Goal: Task Accomplishment & Management: Complete application form

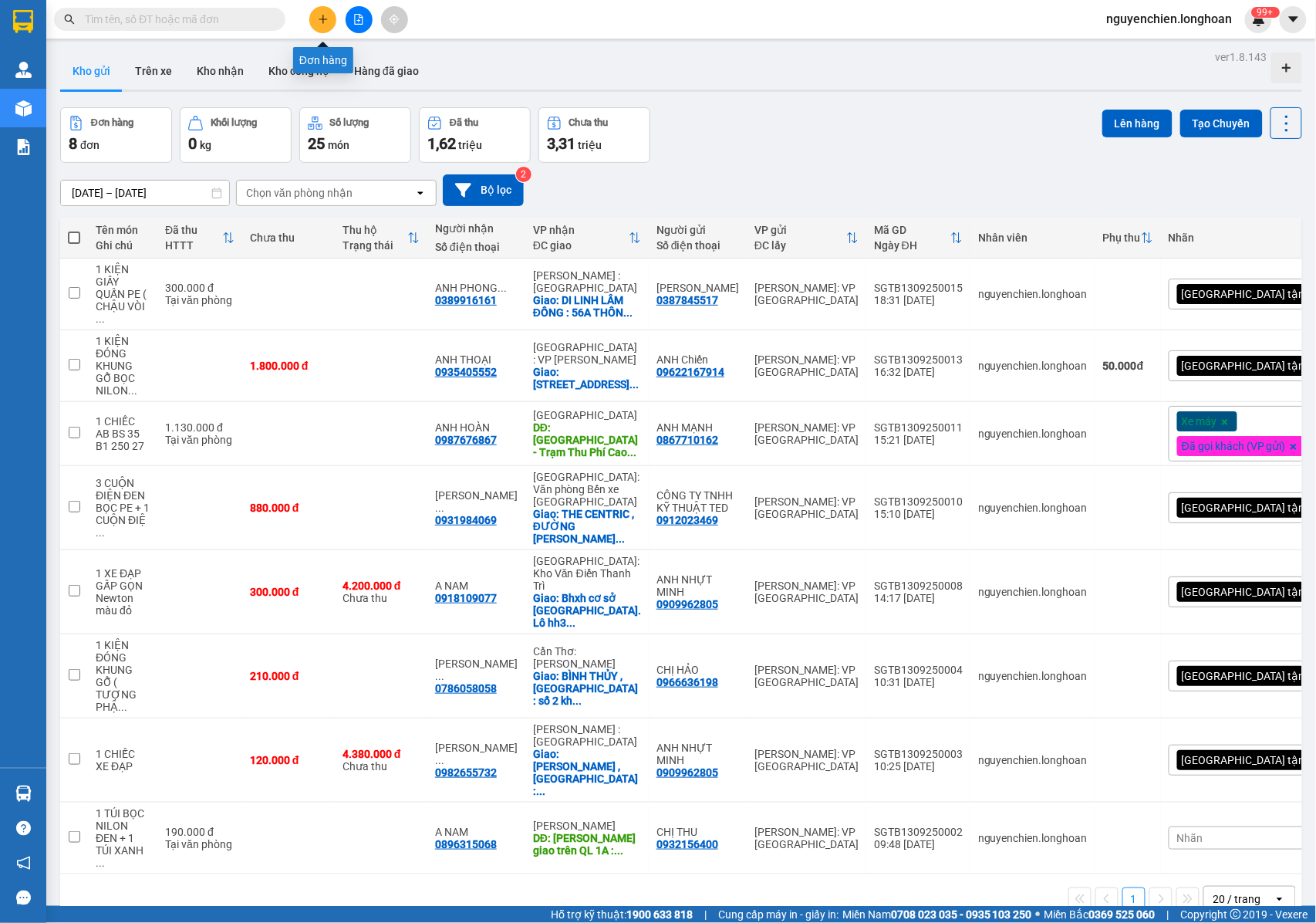
click at [315, 29] on button at bounding box center [322, 19] width 27 height 27
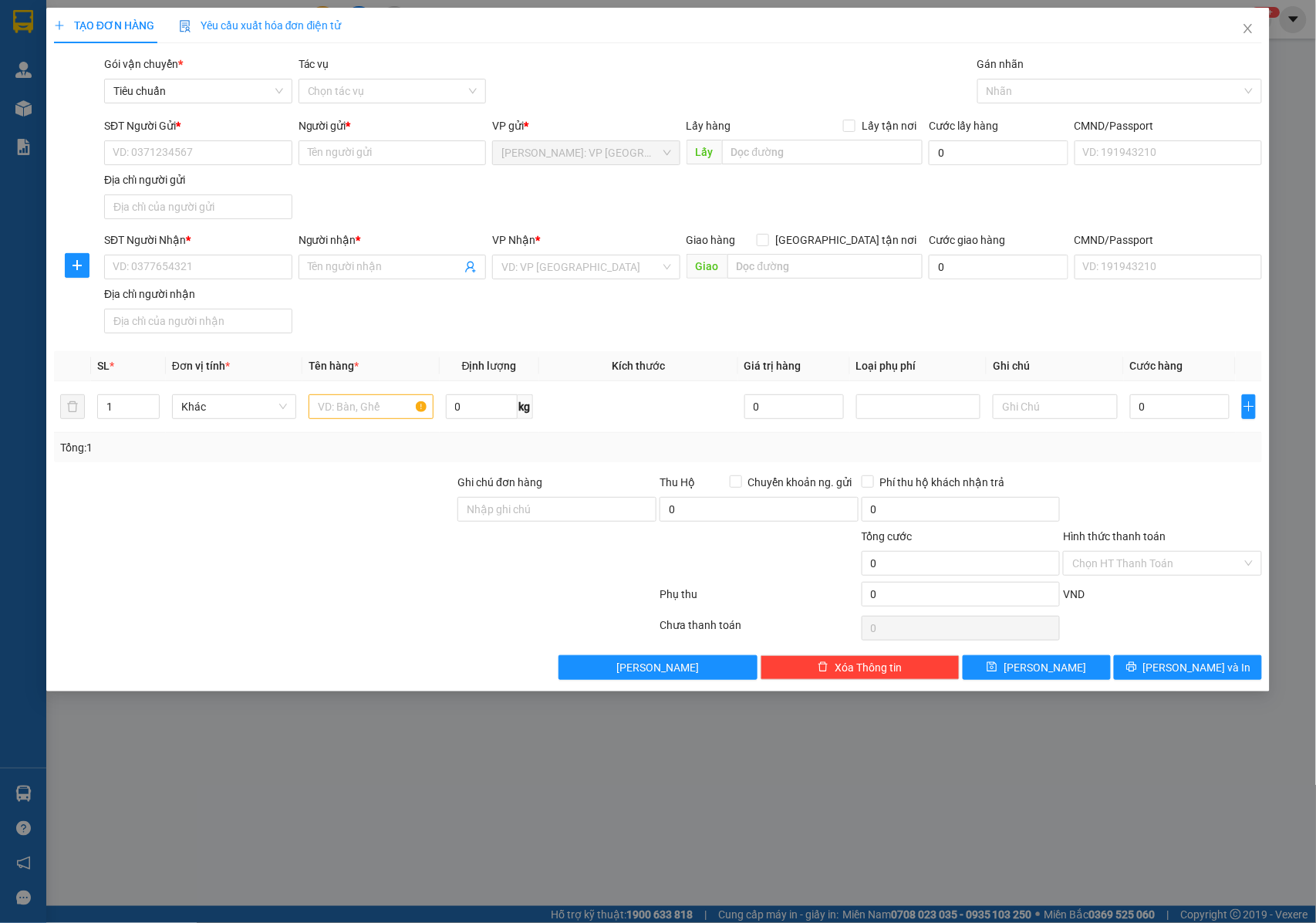
click at [168, 140] on div "SĐT Người Gửi *" at bounding box center [198, 128] width 188 height 23
click at [170, 156] on input "SĐT Người Gửi *" at bounding box center [198, 153] width 188 height 24
click at [156, 153] on input "0919940135" at bounding box center [198, 153] width 188 height 24
type input "0919941135"
click at [229, 187] on div "0919941135 - CHỊ [PERSON_NAME]" at bounding box center [199, 185] width 172 height 17
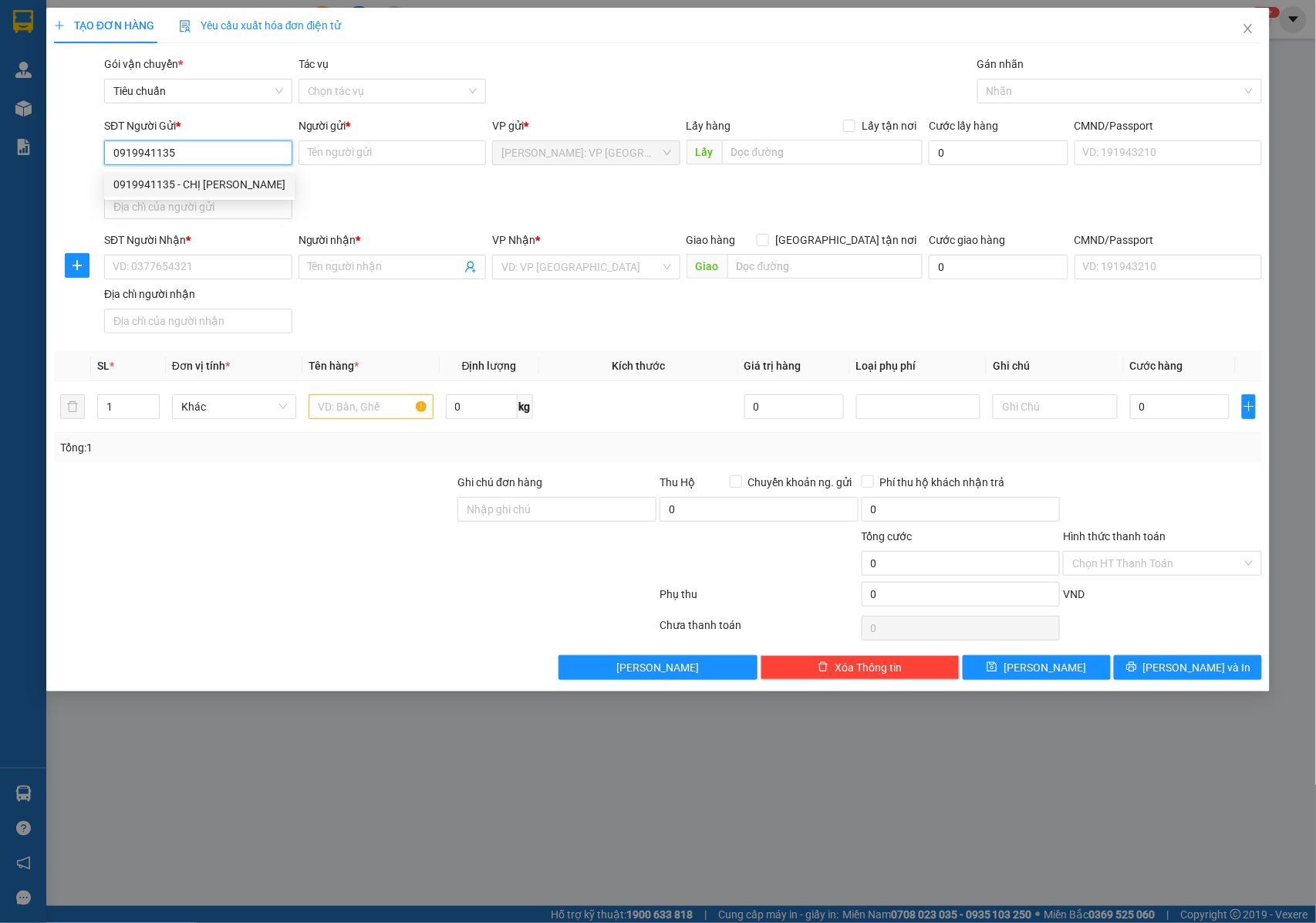
type input "CHỊ [PERSON_NAME]"
checkbox input "true"
type input "Q7"
type input "300.000"
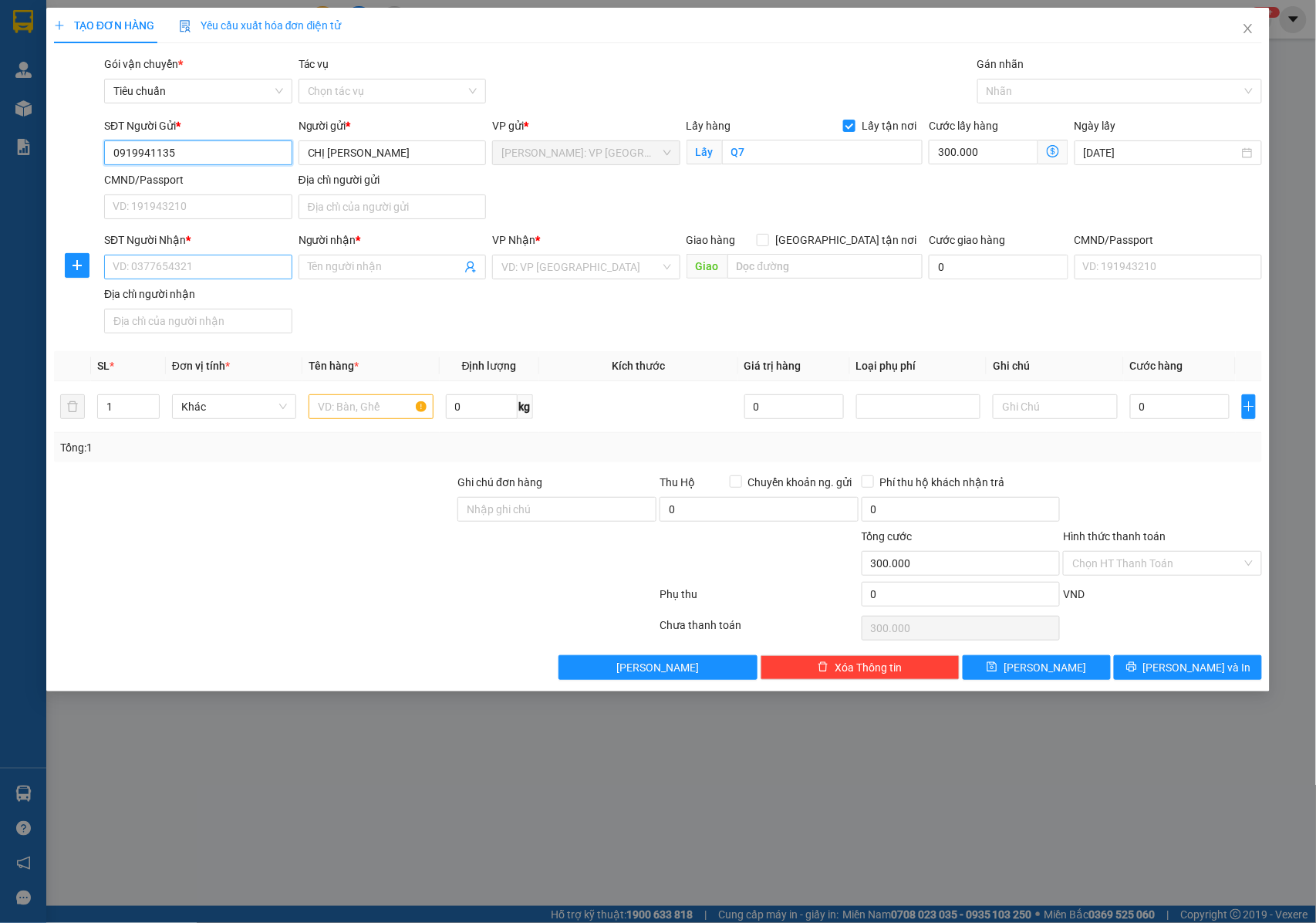
type input "0919941135"
click at [213, 272] on input "SĐT Người Nhận *" at bounding box center [198, 267] width 188 height 24
click at [976, 158] on input "300.000" at bounding box center [983, 152] width 109 height 24
type input "0"
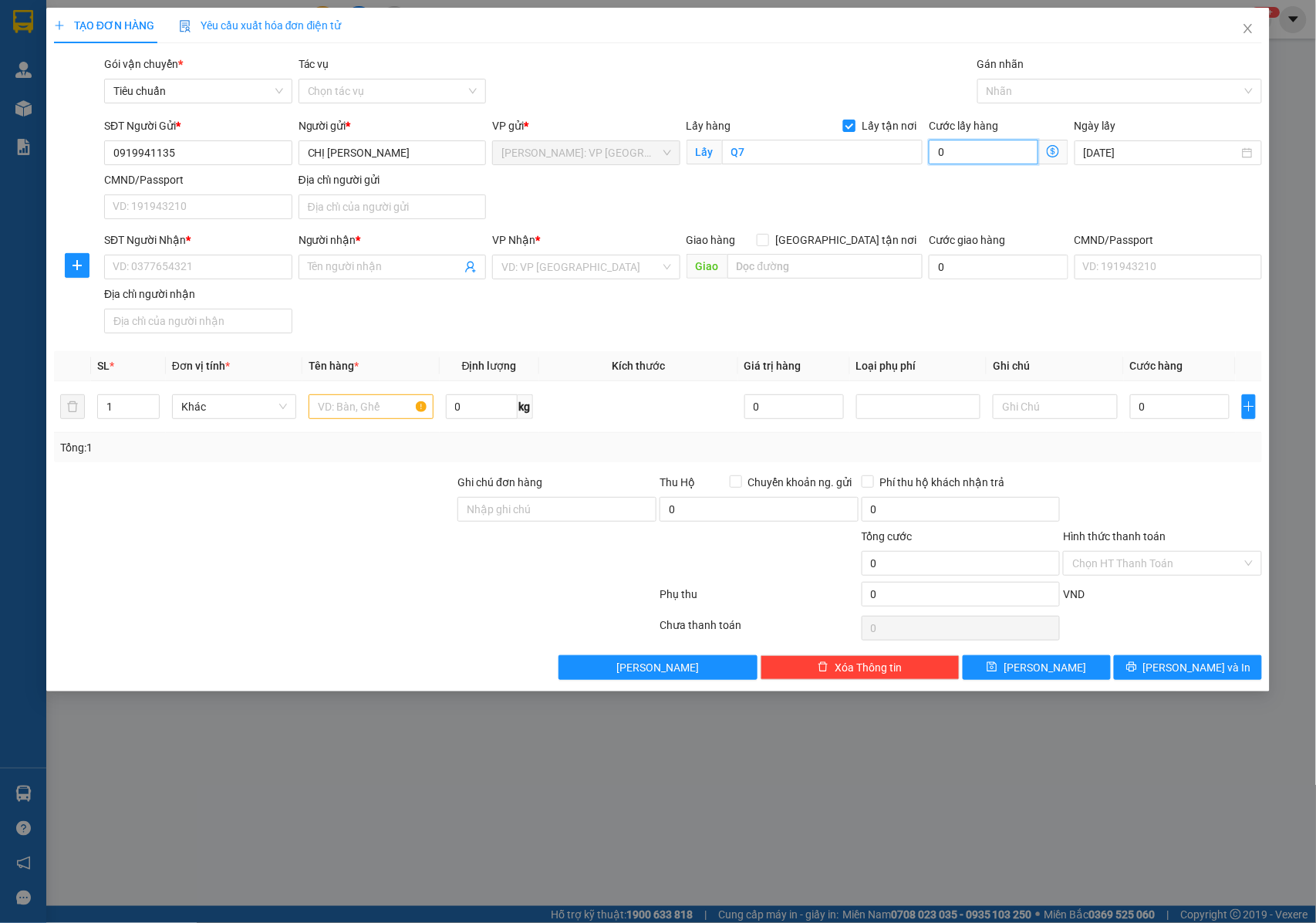
type input "0"
click at [859, 127] on span "Lấy tận nơi" at bounding box center [889, 126] width 67 height 17
click at [854, 127] on input "Lấy tận nơi" at bounding box center [848, 125] width 10 height 10
checkbox input "false"
click at [165, 270] on input "SĐT Người Nhận *" at bounding box center [198, 267] width 188 height 24
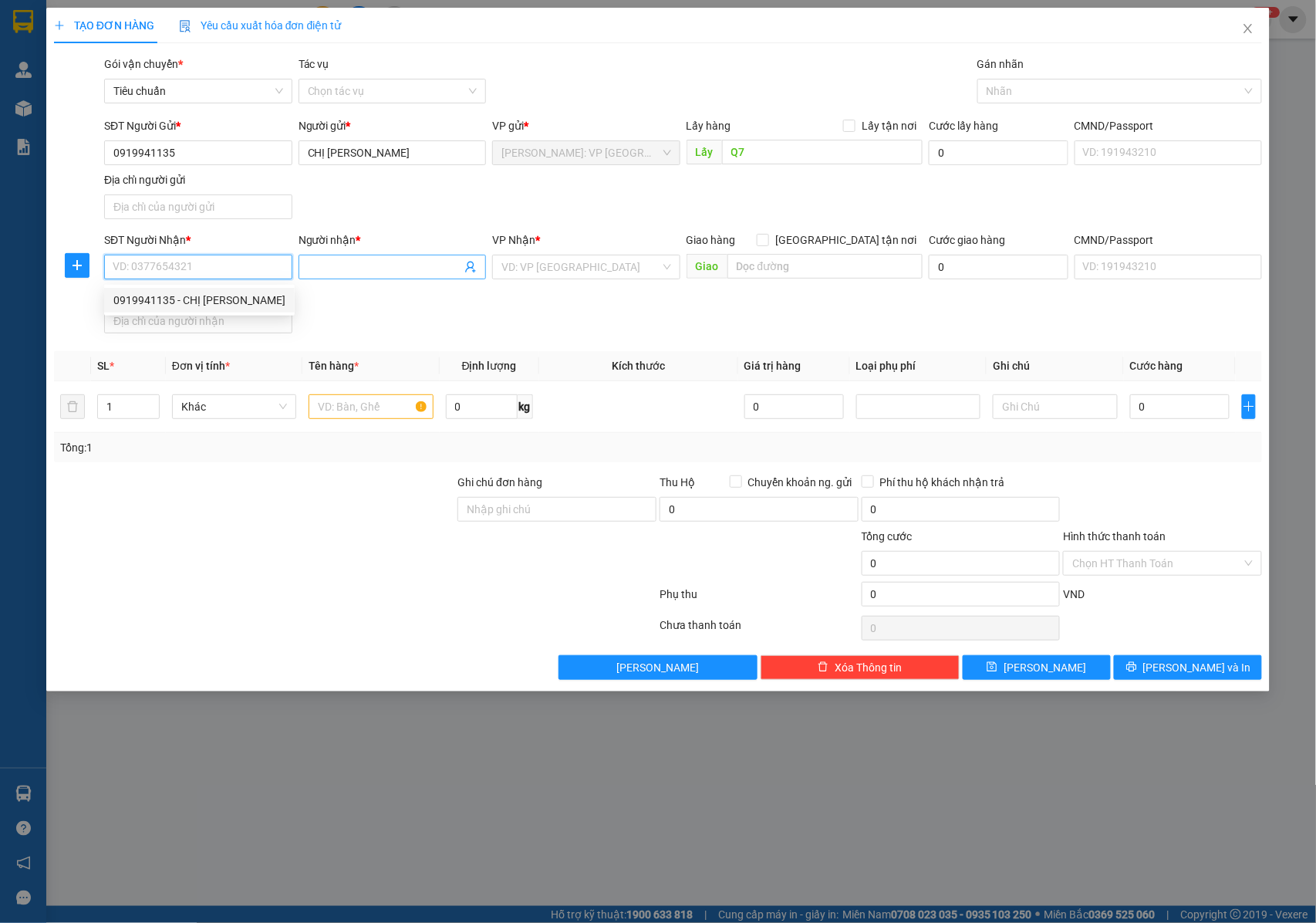
drag, startPoint x: 189, startPoint y: 275, endPoint x: 334, endPoint y: 271, distance: 145.1
click at [192, 275] on input "SĐT Người Nhận *" at bounding box center [198, 267] width 188 height 24
click at [336, 271] on input "Người nhận *" at bounding box center [385, 267] width 154 height 17
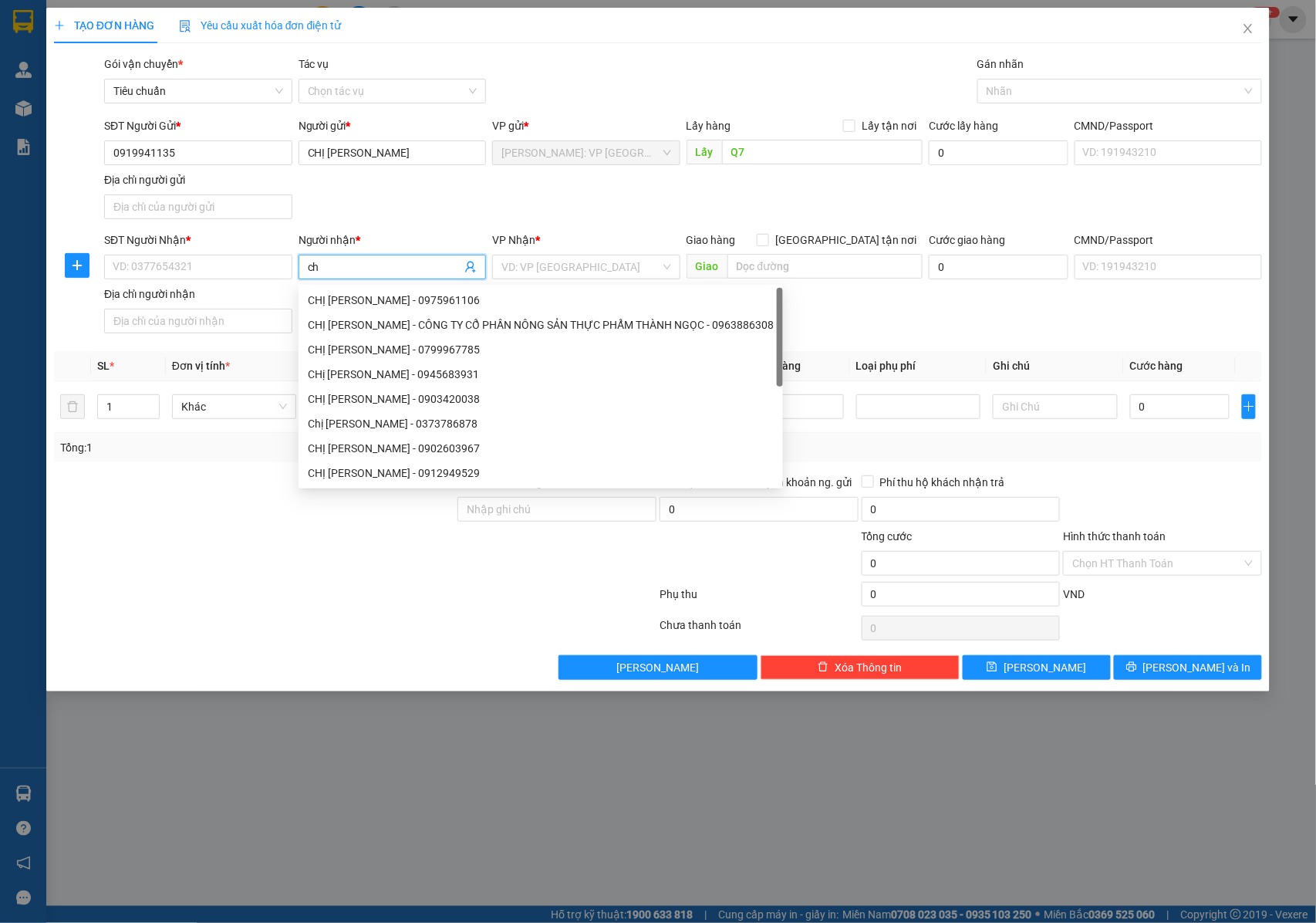
type input "c"
type input "CHỊ [PERSON_NAME]"
click at [202, 266] on input "SĐT Người Nhận *" at bounding box center [198, 267] width 188 height 24
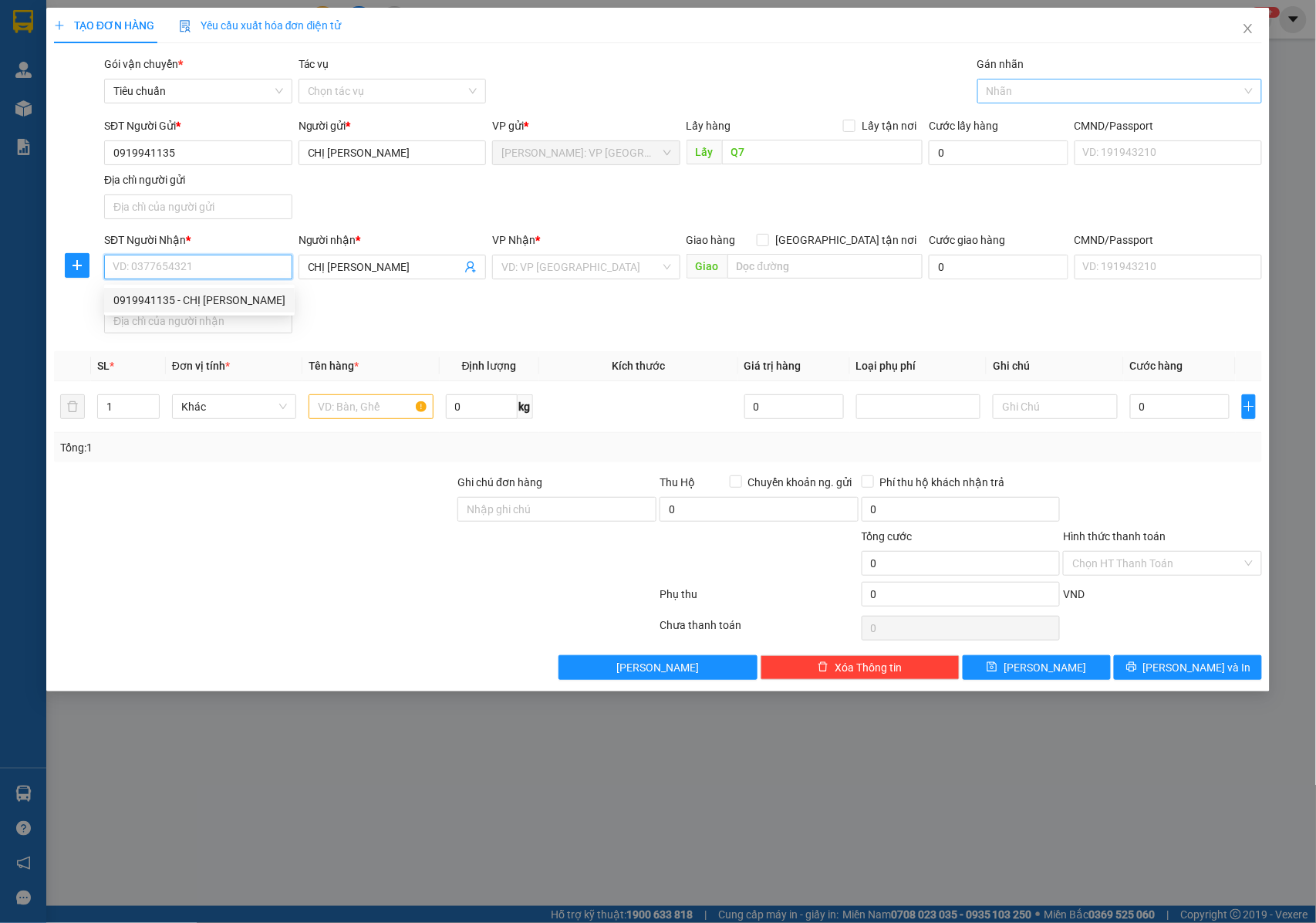
click at [1055, 88] on div at bounding box center [1112, 90] width 262 height 18
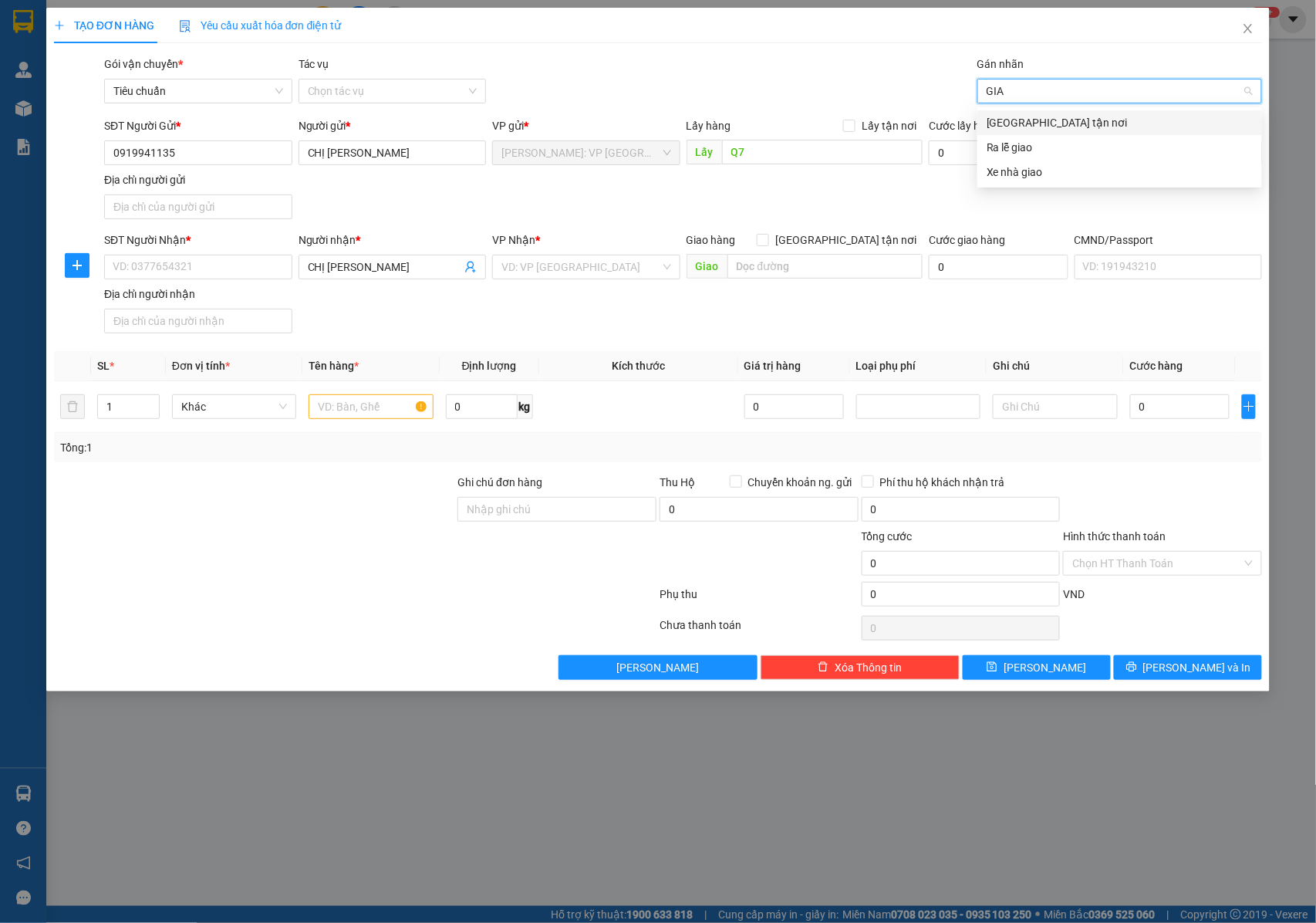
type input "GIAO"
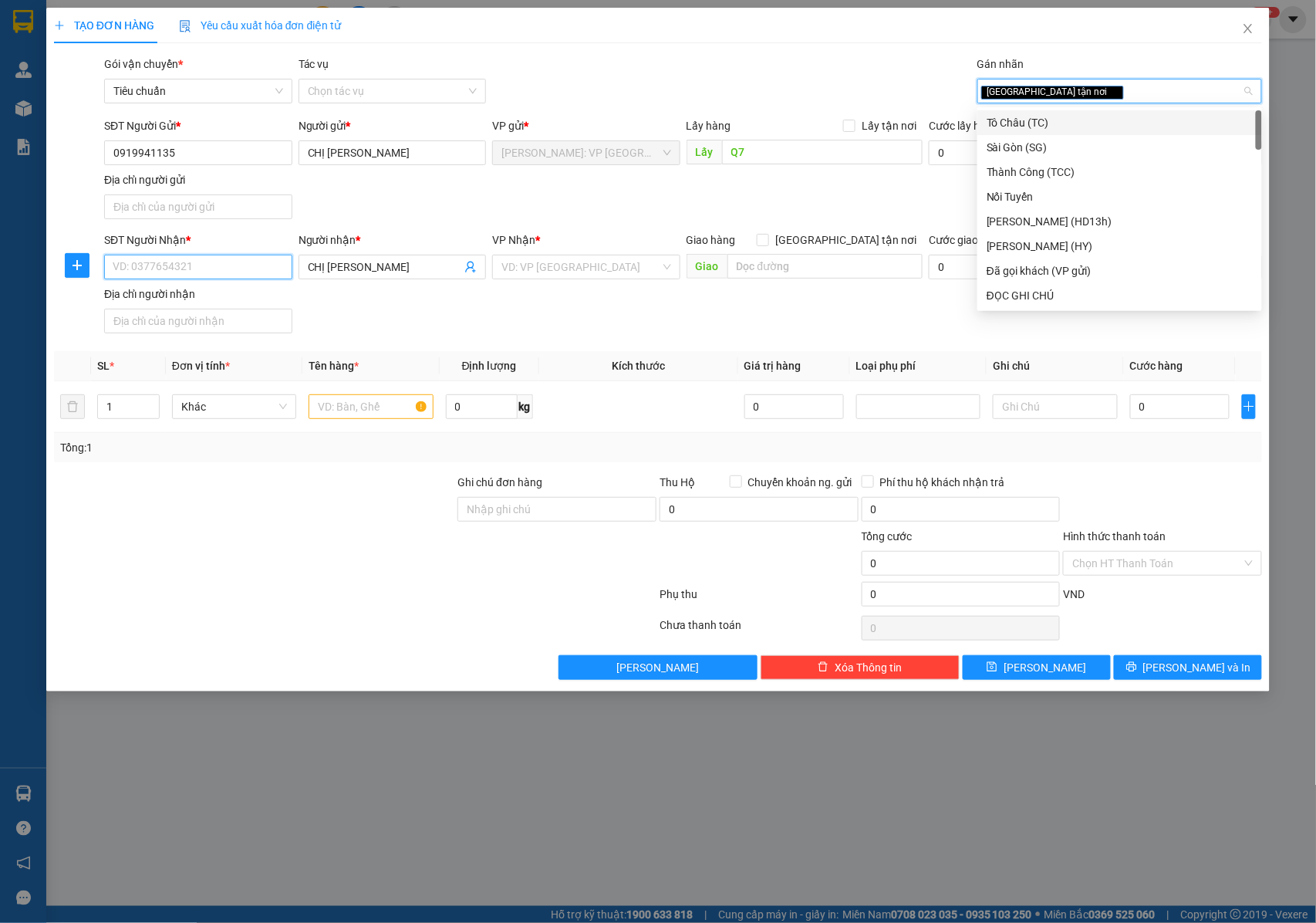
click at [173, 266] on input "SĐT Người Nhận *" at bounding box center [198, 267] width 188 height 24
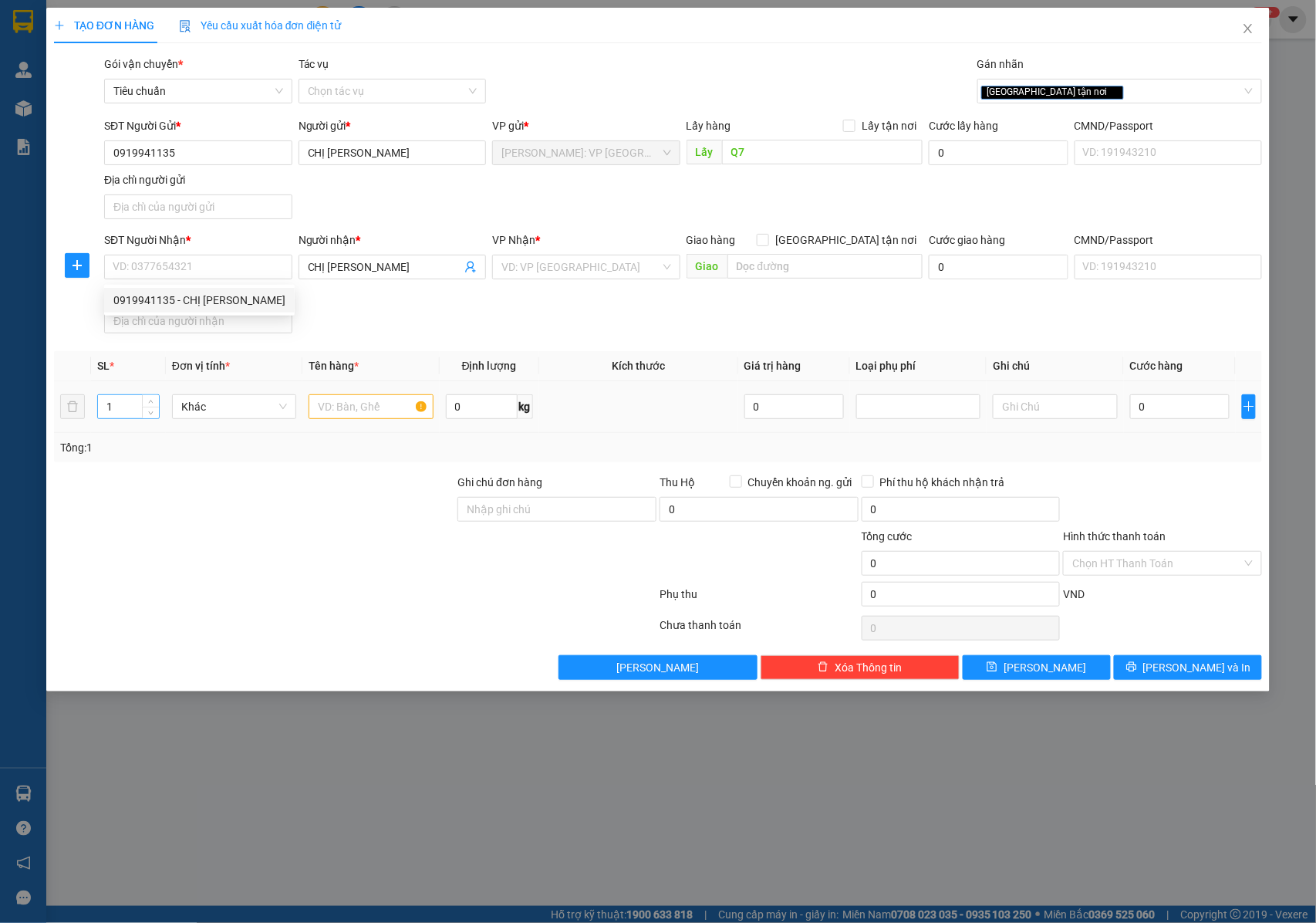
click at [124, 419] on input "1" at bounding box center [128, 406] width 61 height 23
click at [152, 412] on icon "down" at bounding box center [151, 412] width 5 height 5
click at [150, 405] on icon "up" at bounding box center [151, 403] width 4 height 3
type input "4"
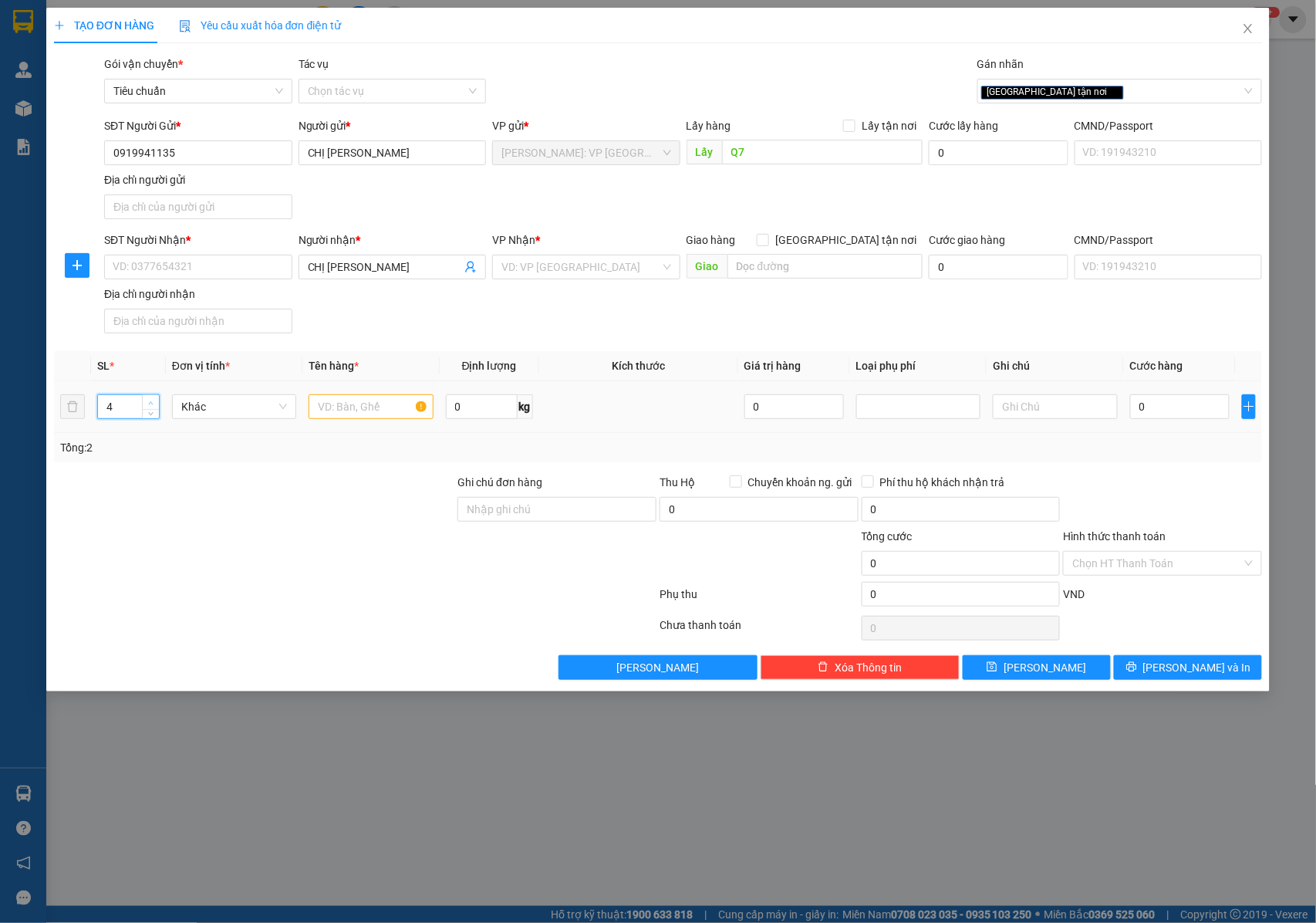
click at [150, 405] on icon "up" at bounding box center [151, 403] width 4 height 3
click at [347, 411] on input "text" at bounding box center [370, 406] width 124 height 24
type input "4 KIỆN THÙNG GIẤY"
drag, startPoint x: 545, startPoint y: 513, endPoint x: 584, endPoint y: 525, distance: 40.8
click at [545, 513] on input "Ghi chú đơn hàng" at bounding box center [557, 510] width 199 height 24
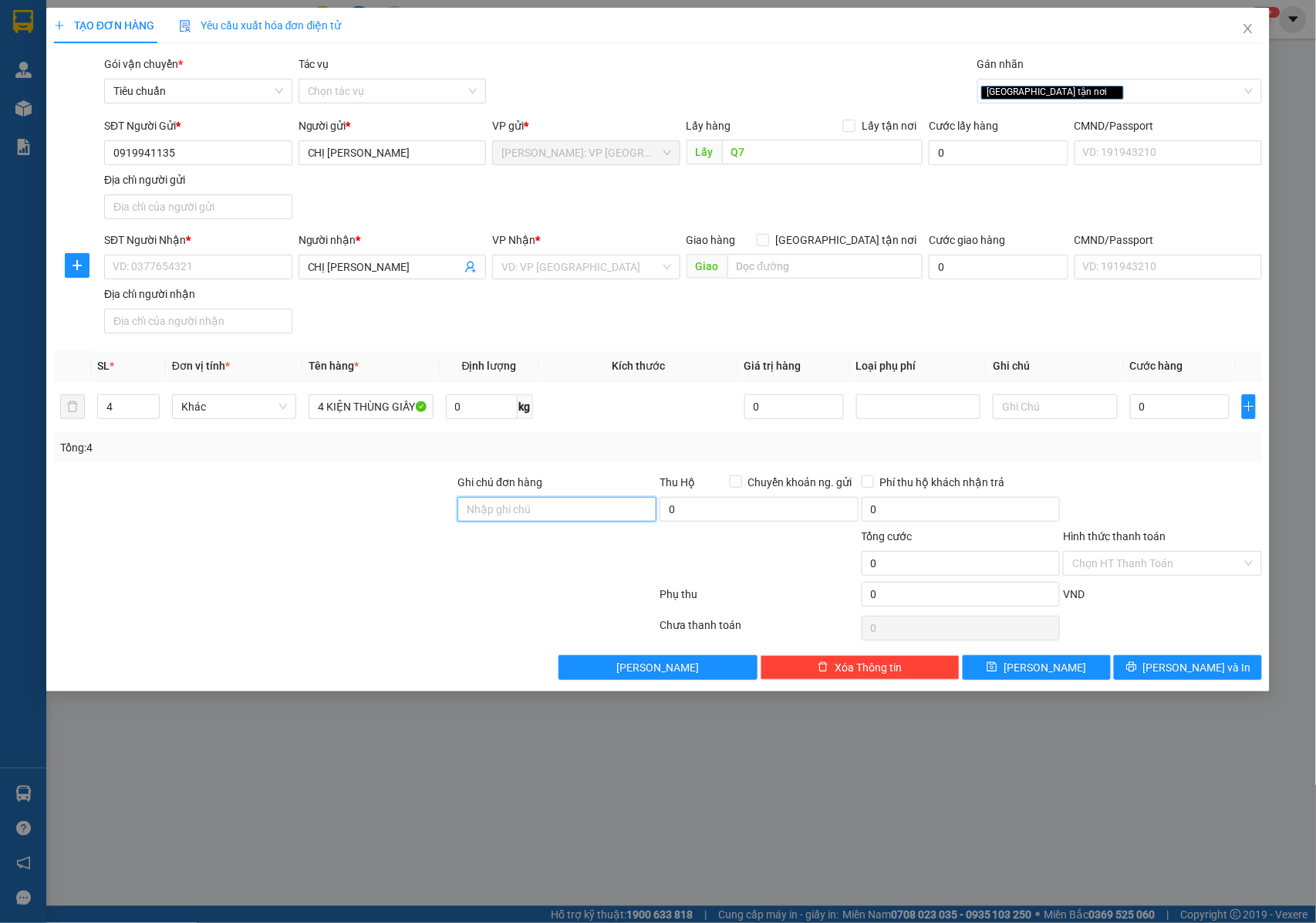
type input "NHẬN NGUYÊN KIỆN GIAO NGUYÊN KIỆN, HƯ VỠ K ĐỀN"
drag, startPoint x: 1139, startPoint y: 400, endPoint x: 980, endPoint y: 194, distance: 260.2
click at [1139, 399] on input "0" at bounding box center [1180, 406] width 100 height 24
click at [809, 269] on input "text" at bounding box center [825, 266] width 195 height 24
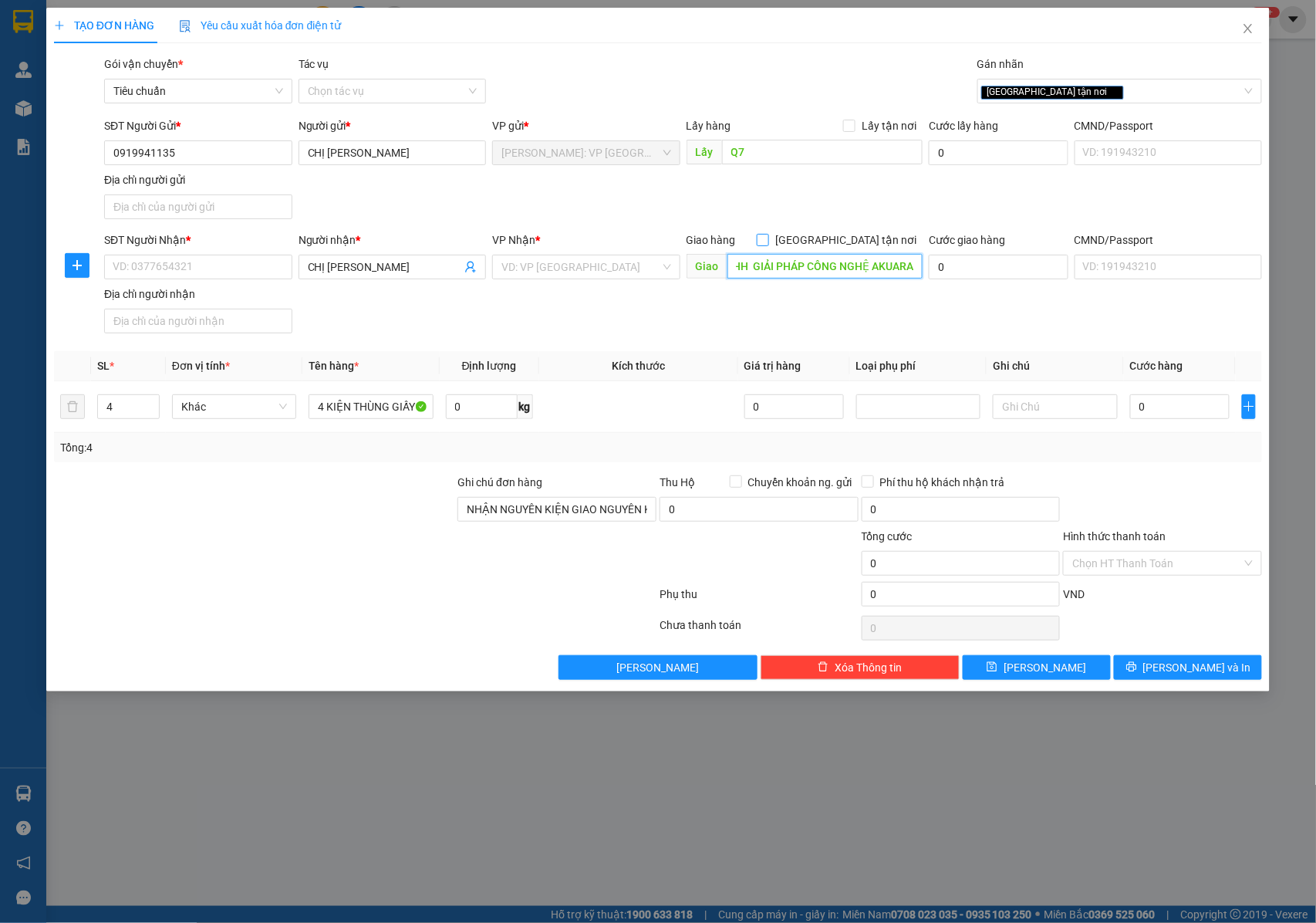
type input "CÔNG TY TNHH GIẢI PHÁP CÔNG NGHỆ AKUARA"
click at [768, 241] on input "[GEOGRAPHIC_DATA] tận nơi" at bounding box center [762, 239] width 10 height 10
checkbox input "true"
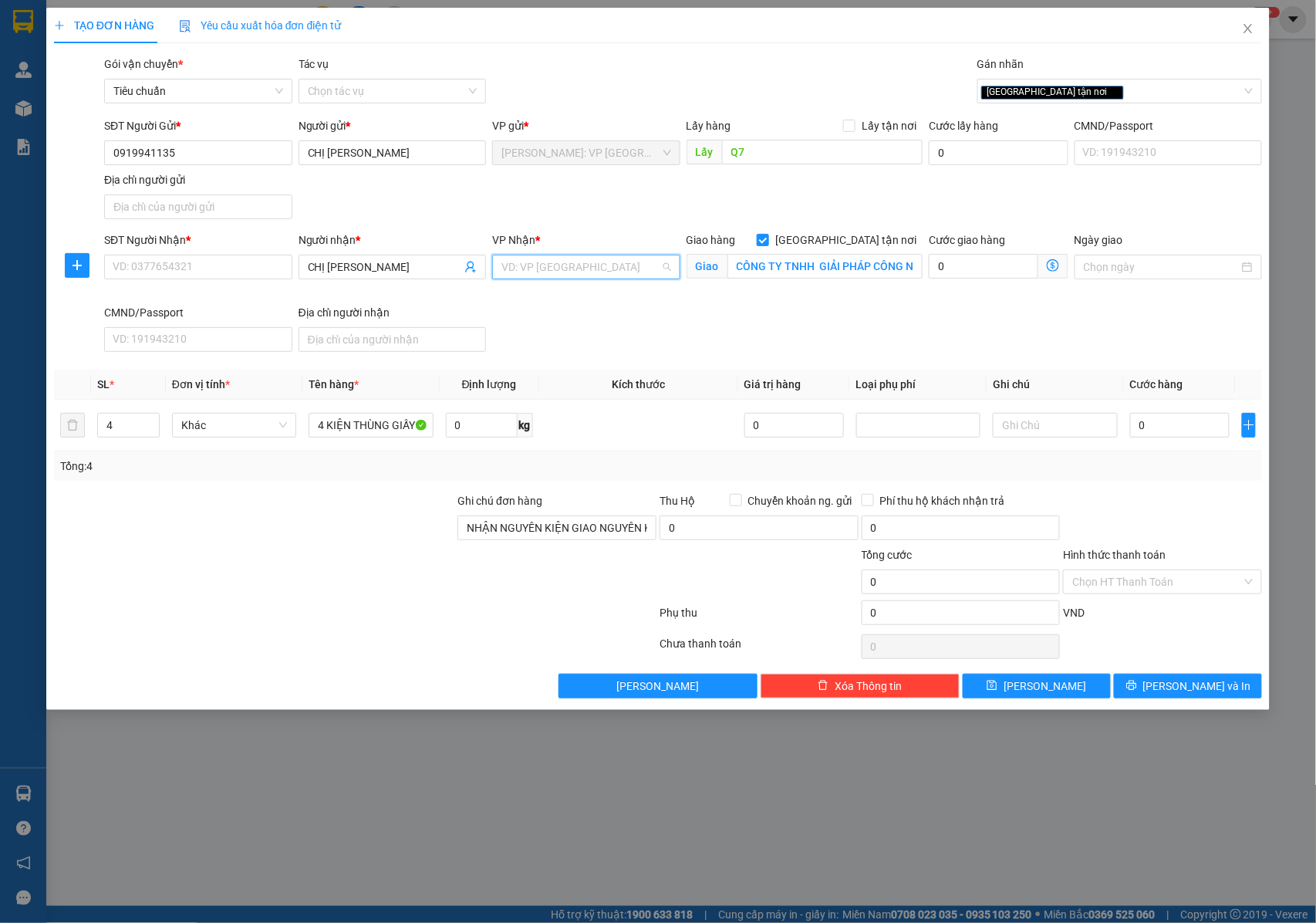
click at [515, 263] on input "search" at bounding box center [580, 267] width 159 height 23
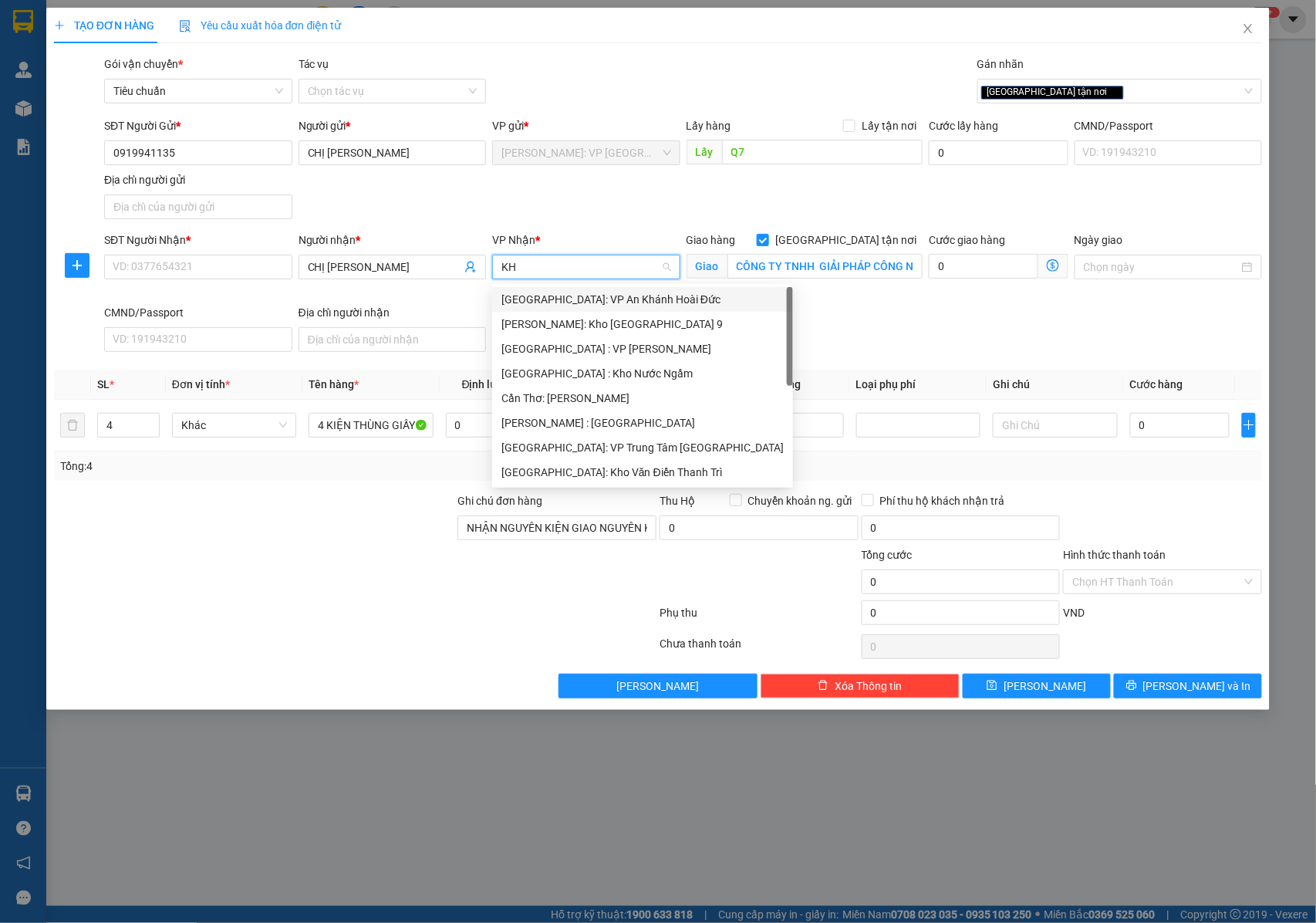
type input "KHO"
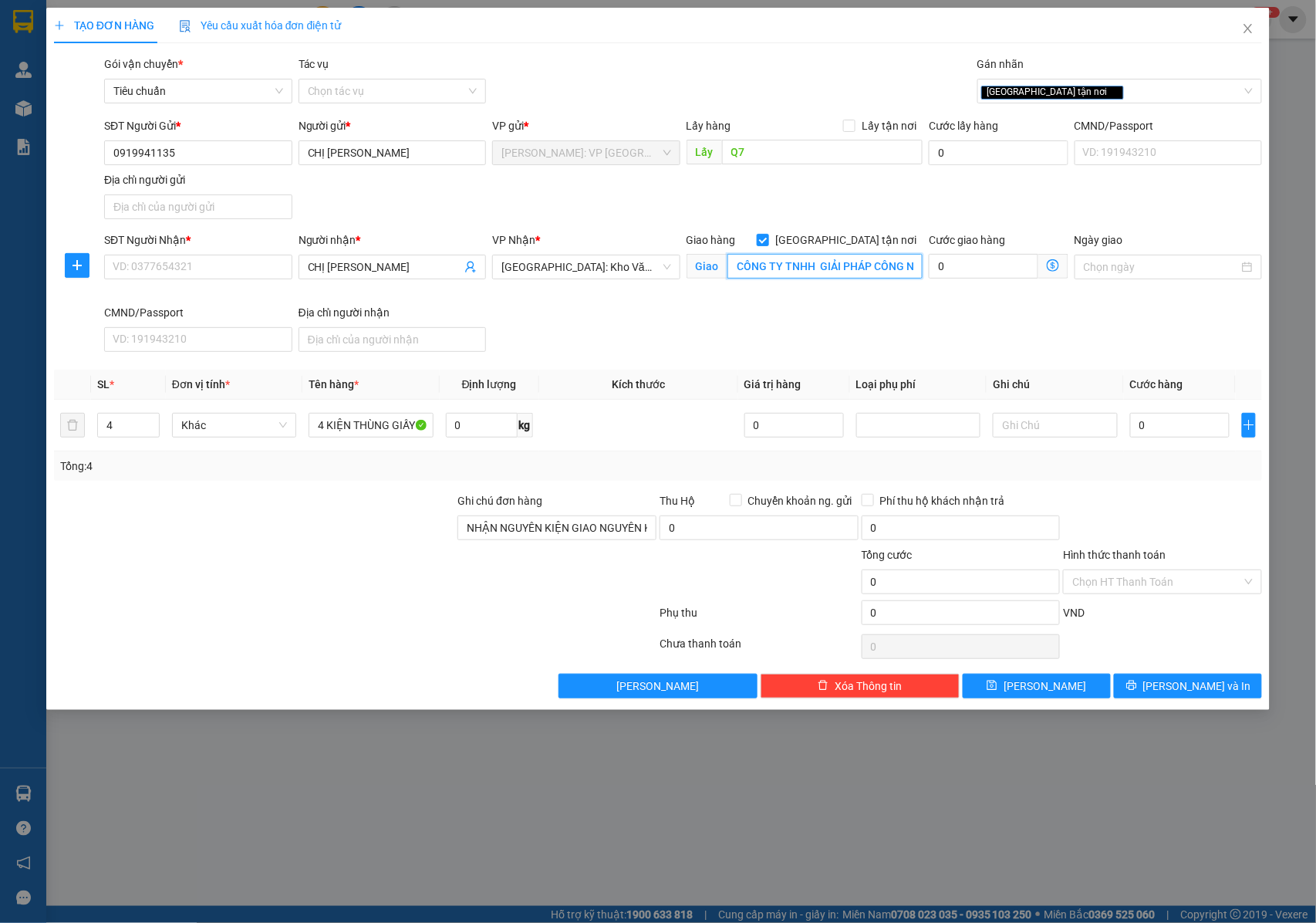
click at [846, 272] on input "CÔNG TY TNHH GIẢI PHÁP CÔNG NGHỆ AKUARA" at bounding box center [825, 266] width 195 height 24
click at [859, 270] on input "CÔNG TY TNHH GIẢI PHÁP CÔNG NGHỆ AKUARA" at bounding box center [825, 266] width 195 height 24
click at [186, 270] on input "SĐT Người Nhận *" at bounding box center [198, 267] width 188 height 24
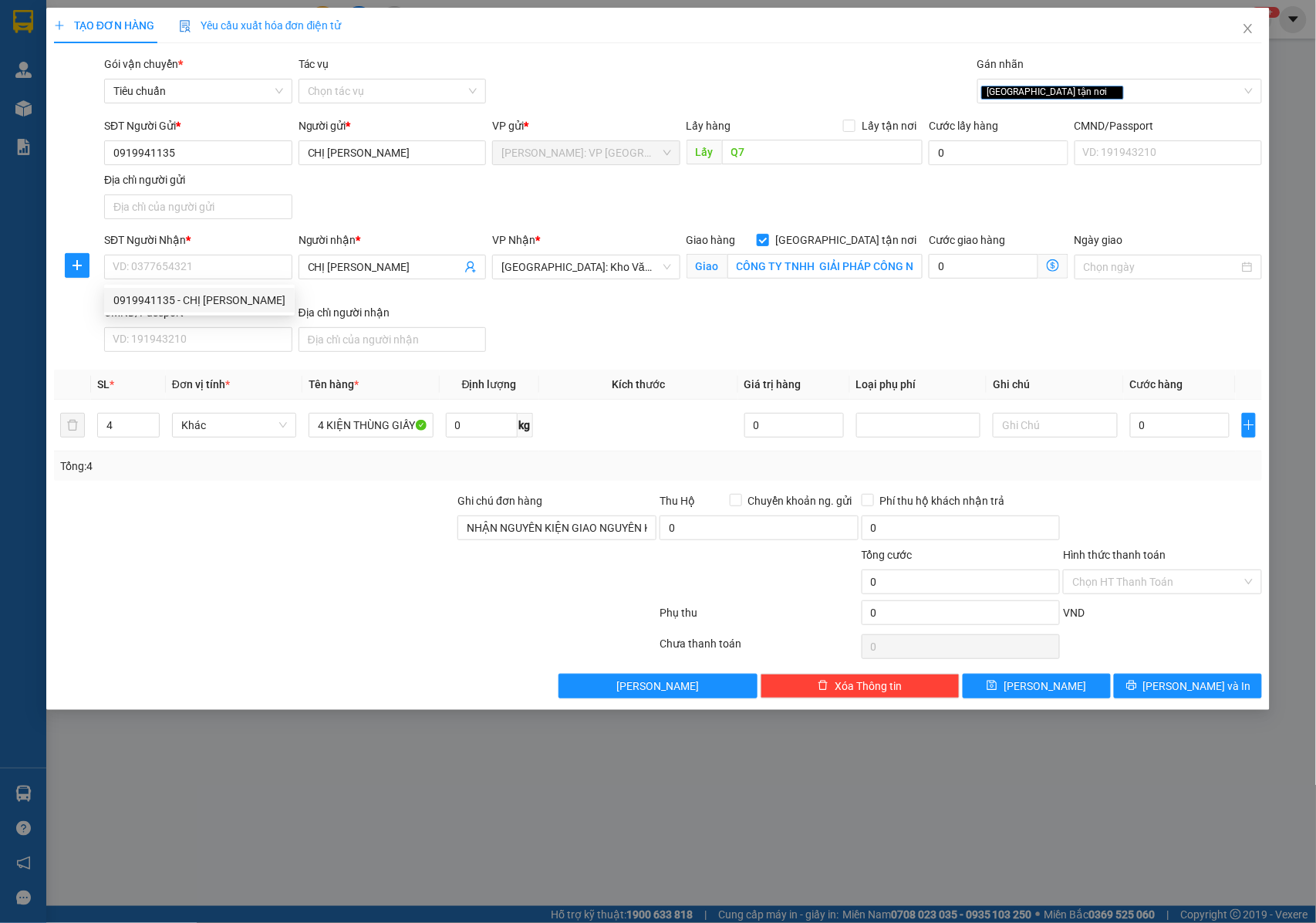
click at [566, 315] on div "SĐT Người Nhận * VD: 0377654321 Người nhận * CHỊ [PERSON_NAME] VP Nhận * [GEOGR…" at bounding box center [684, 295] width 1164 height 127
click at [214, 276] on input "SĐT Người Nhận *" at bounding box center [198, 267] width 188 height 24
type input "0917711135"
click at [223, 303] on div "0917711135 - CHỊ [PERSON_NAME]" at bounding box center [199, 301] width 172 height 17
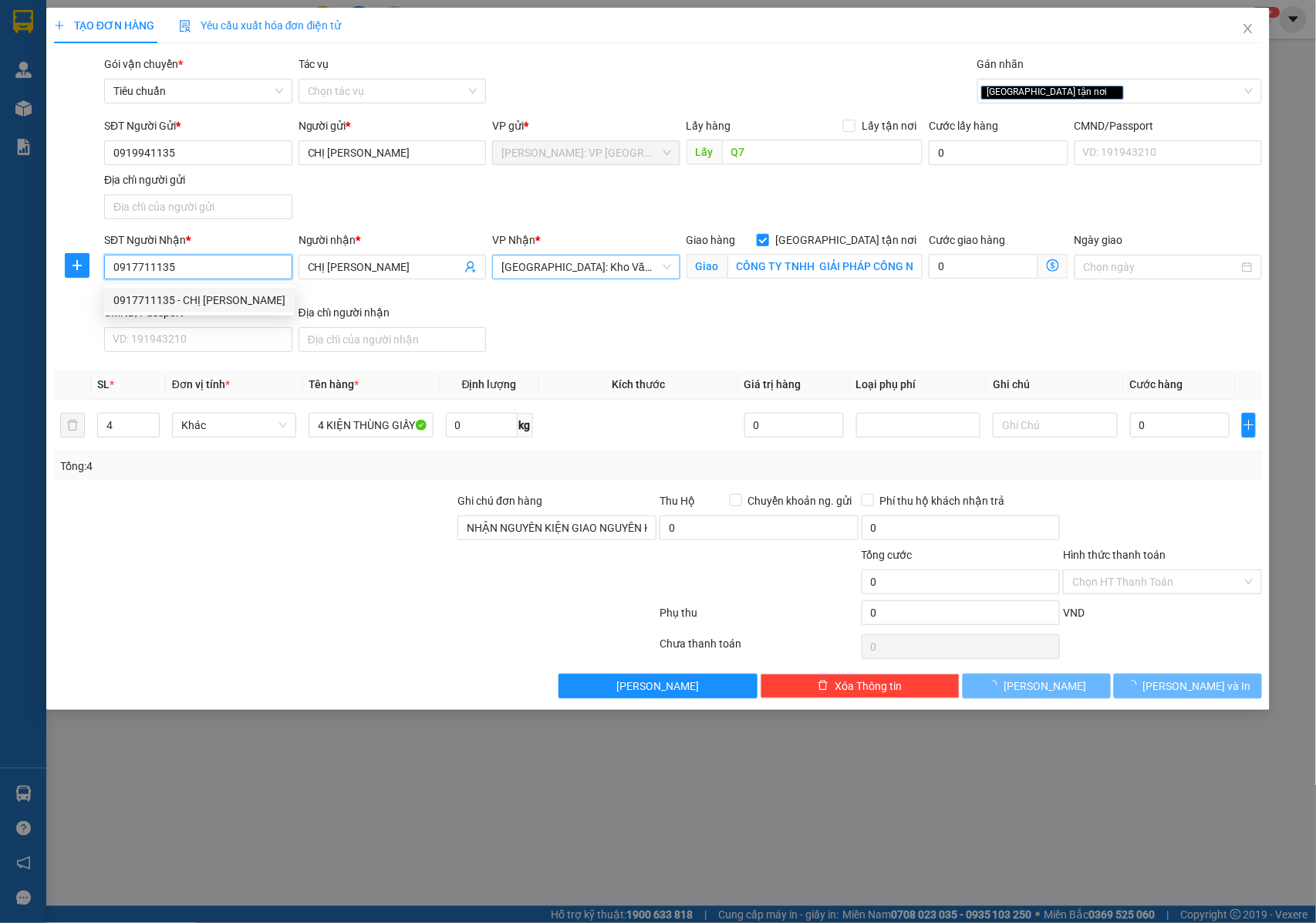
type input "CTY TNHH GIẢI PHÁP CÔNG NGHỆ AKURA/SỐ 131 Đ.[PERSON_NAME][GEOGRAPHIC_DATA] - [G…"
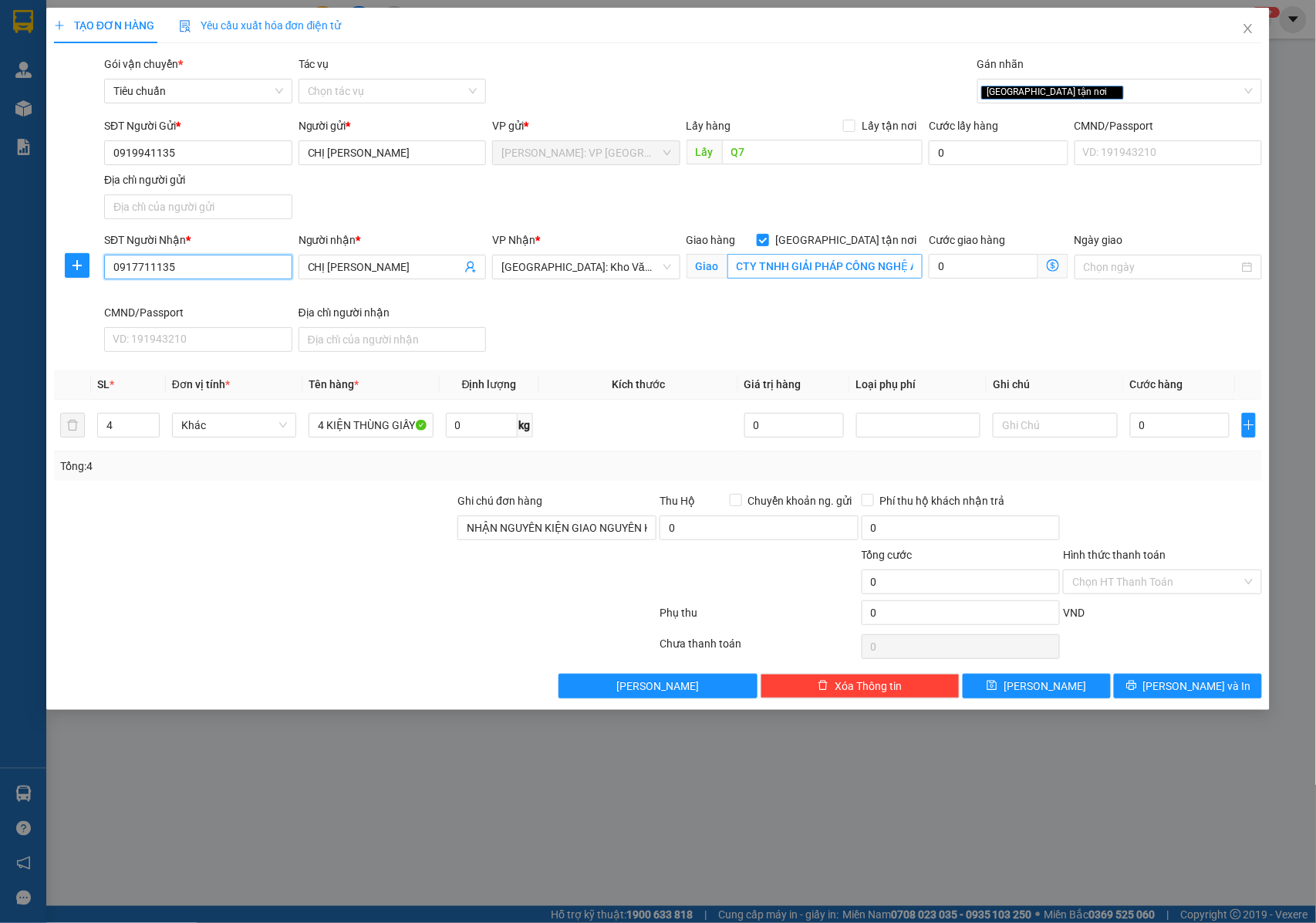
type input "0917711135"
click at [880, 270] on input "CTY TNHH GIẢI PHÁP CÔNG NGHỆ AKURA/SỐ 131 Đ.[PERSON_NAME][GEOGRAPHIC_DATA] - [G…" at bounding box center [825, 266] width 195 height 24
click at [885, 266] on input "CTY TNHH GIẢI PHÁP CÔNG NGHỆ AKURA/SỐ 131 Đ.[PERSON_NAME][GEOGRAPHIC_DATA] - [G…" at bounding box center [825, 266] width 195 height 24
click at [869, 270] on input "CTY TNHH GIẢI PHÁP CÔNG NGHỆ AKURA/SỐ 131 Đ.[PERSON_NAME][GEOGRAPHIC_DATA] - [G…" at bounding box center [825, 266] width 195 height 24
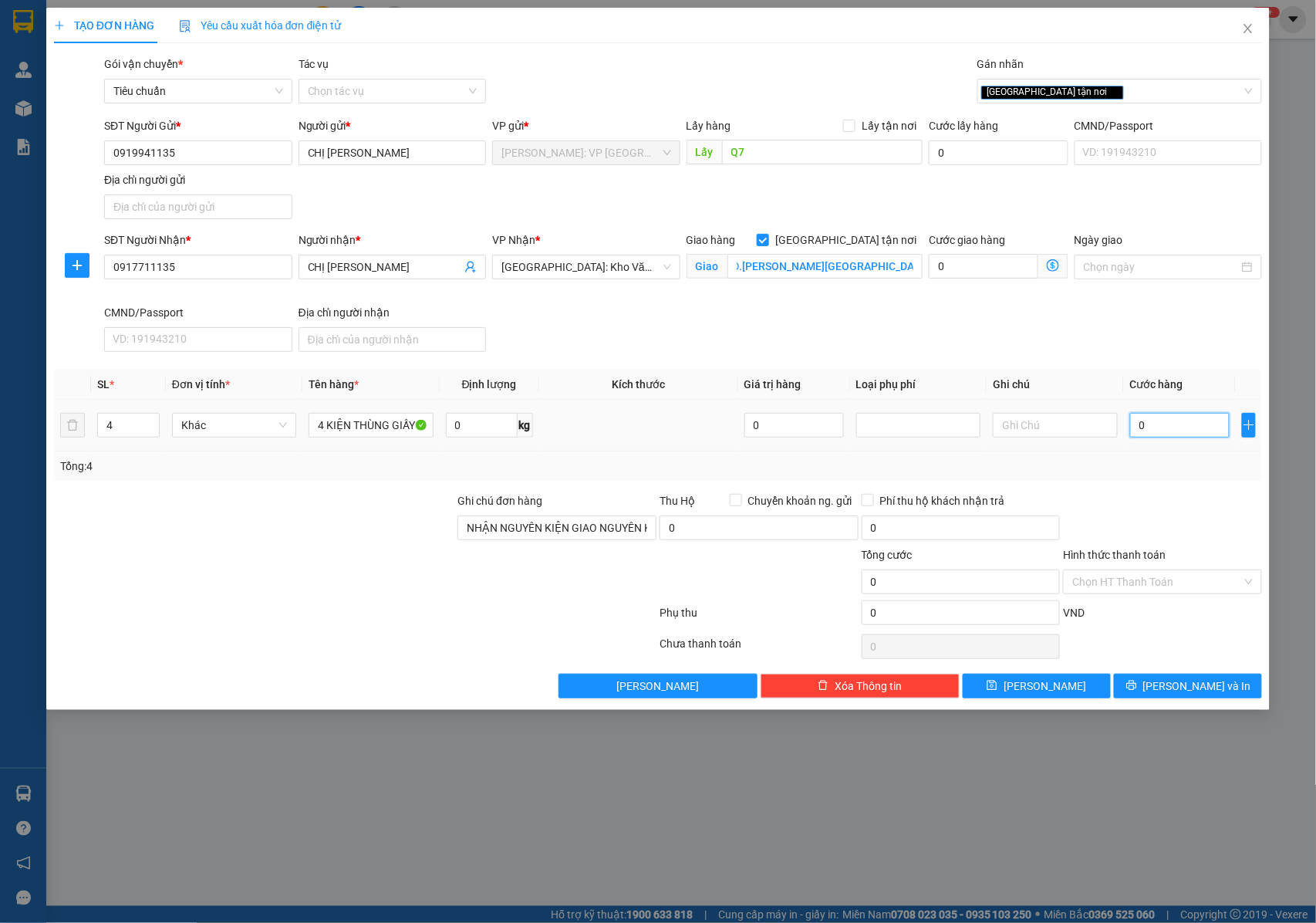
click at [1154, 432] on input "0" at bounding box center [1180, 425] width 100 height 24
click at [1203, 430] on input "0" at bounding box center [1180, 425] width 100 height 24
click at [1156, 432] on input "0" at bounding box center [1180, 425] width 100 height 24
click at [1167, 435] on input "0" at bounding box center [1180, 425] width 100 height 24
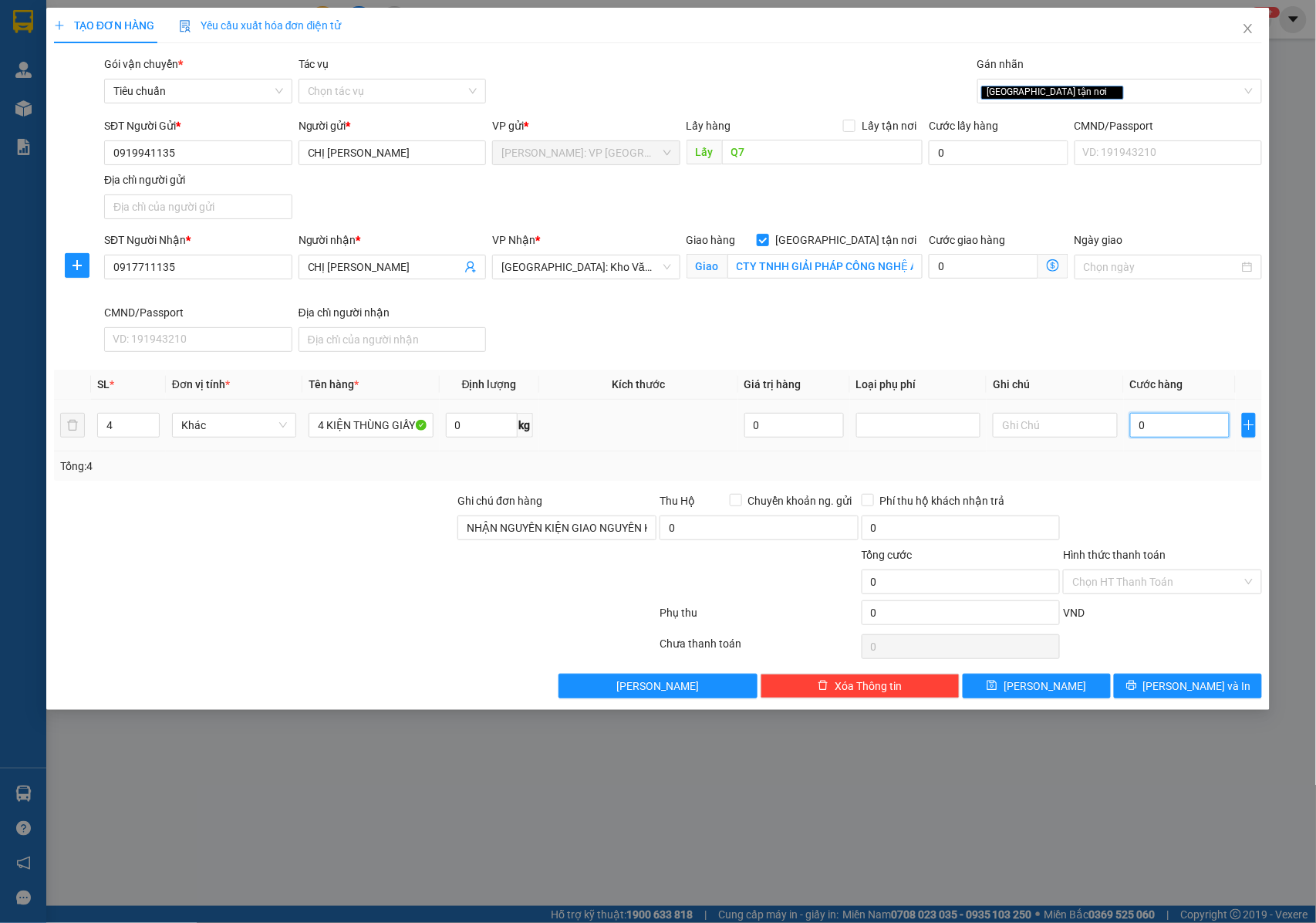
type input "06"
type input "6"
type input "068"
type input "68"
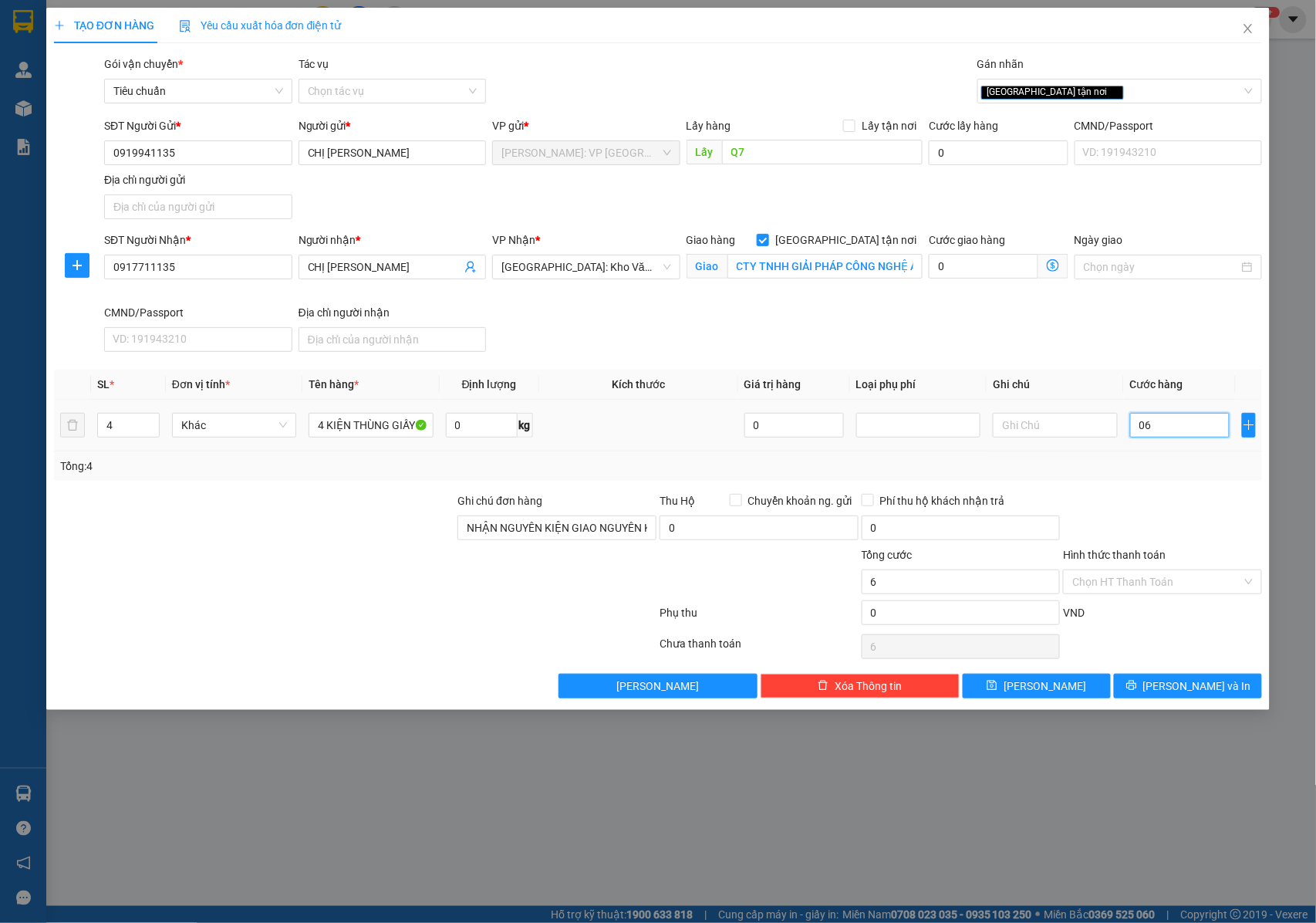
type input "68"
type input "0.680"
type input "680"
type input "06.800"
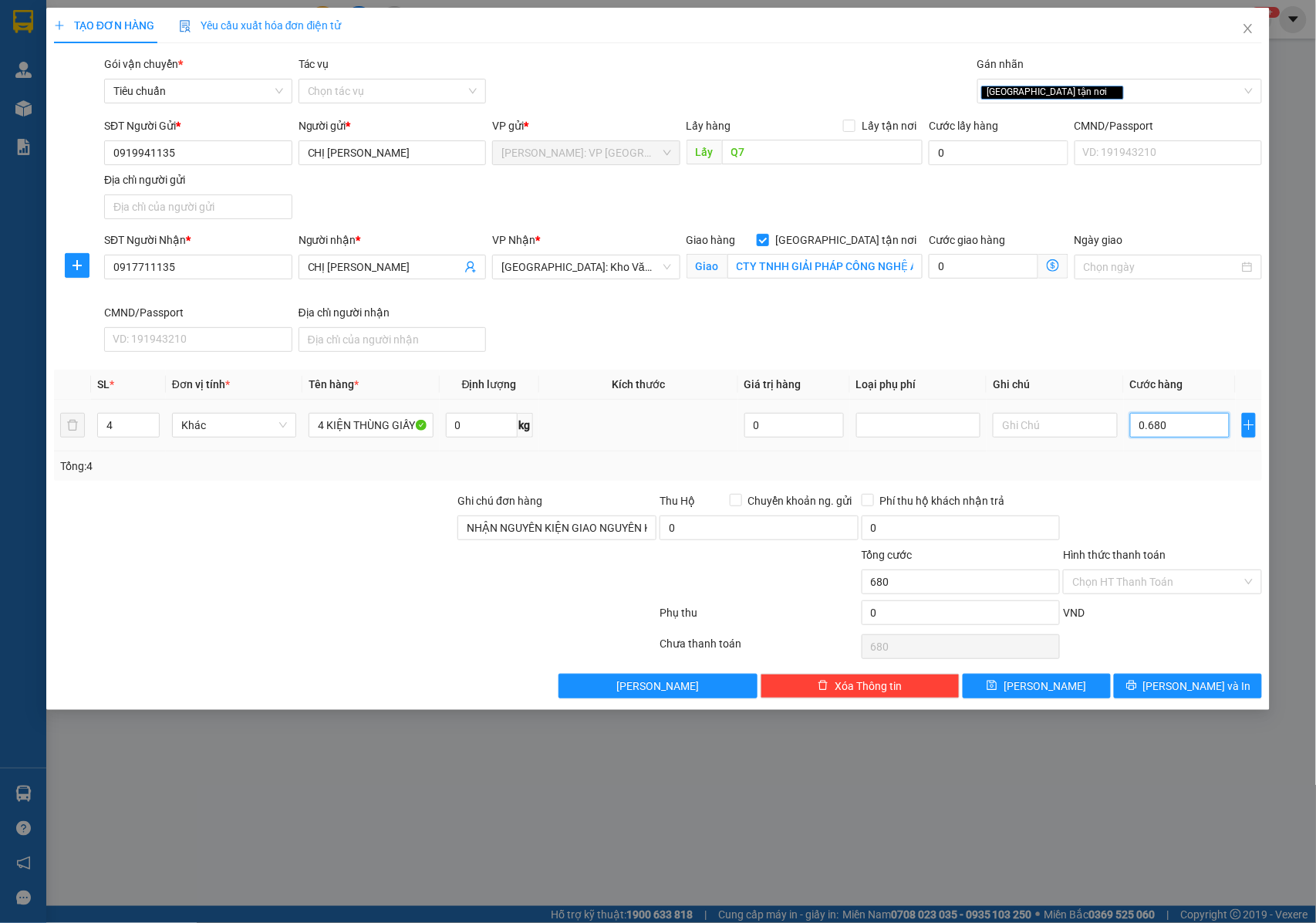
type input "6.800"
type input "068.000"
type input "68.000"
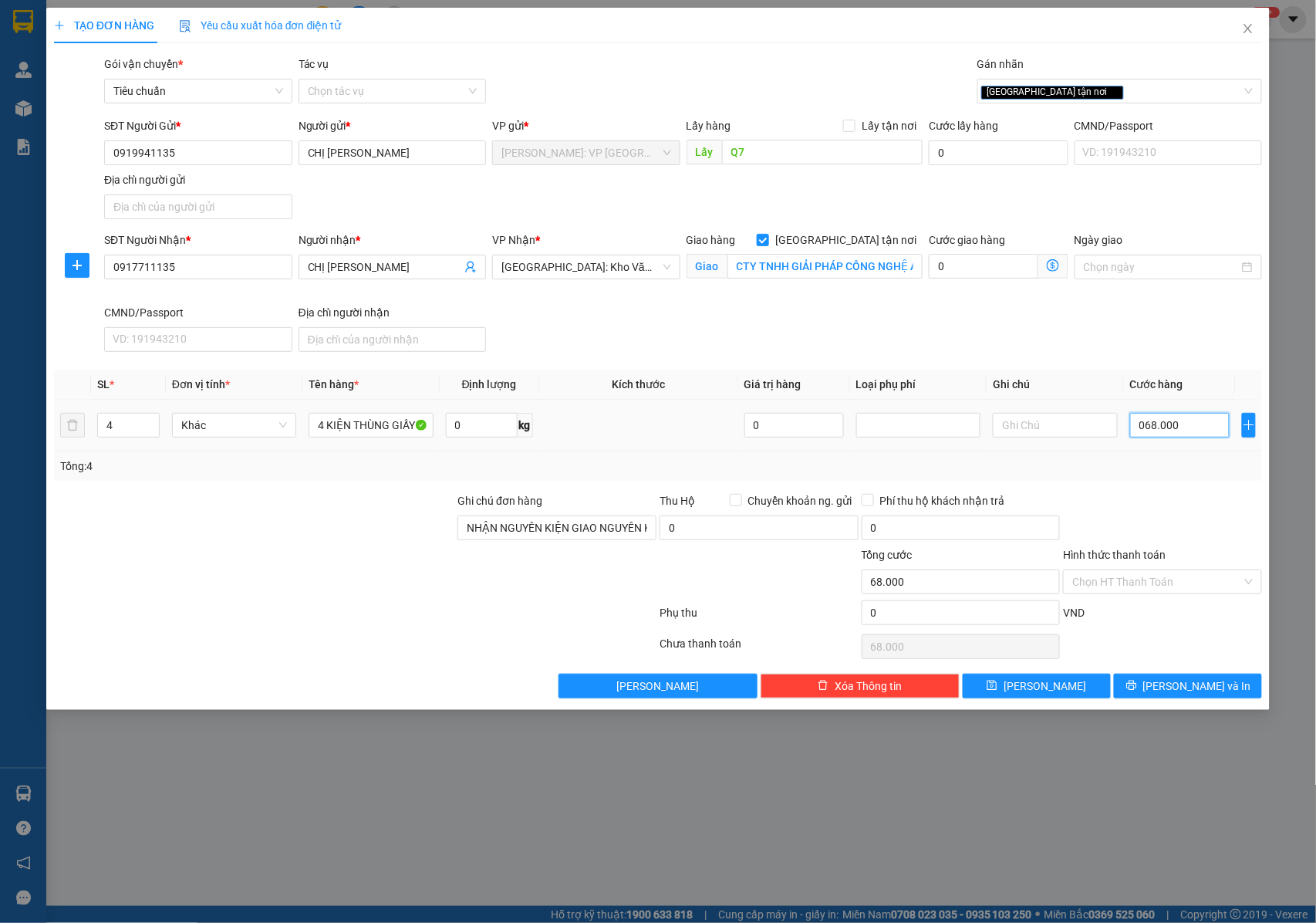
type input "0.680.000"
type input "680.000"
click at [1138, 687] on icon "printer" at bounding box center [1131, 686] width 10 height 10
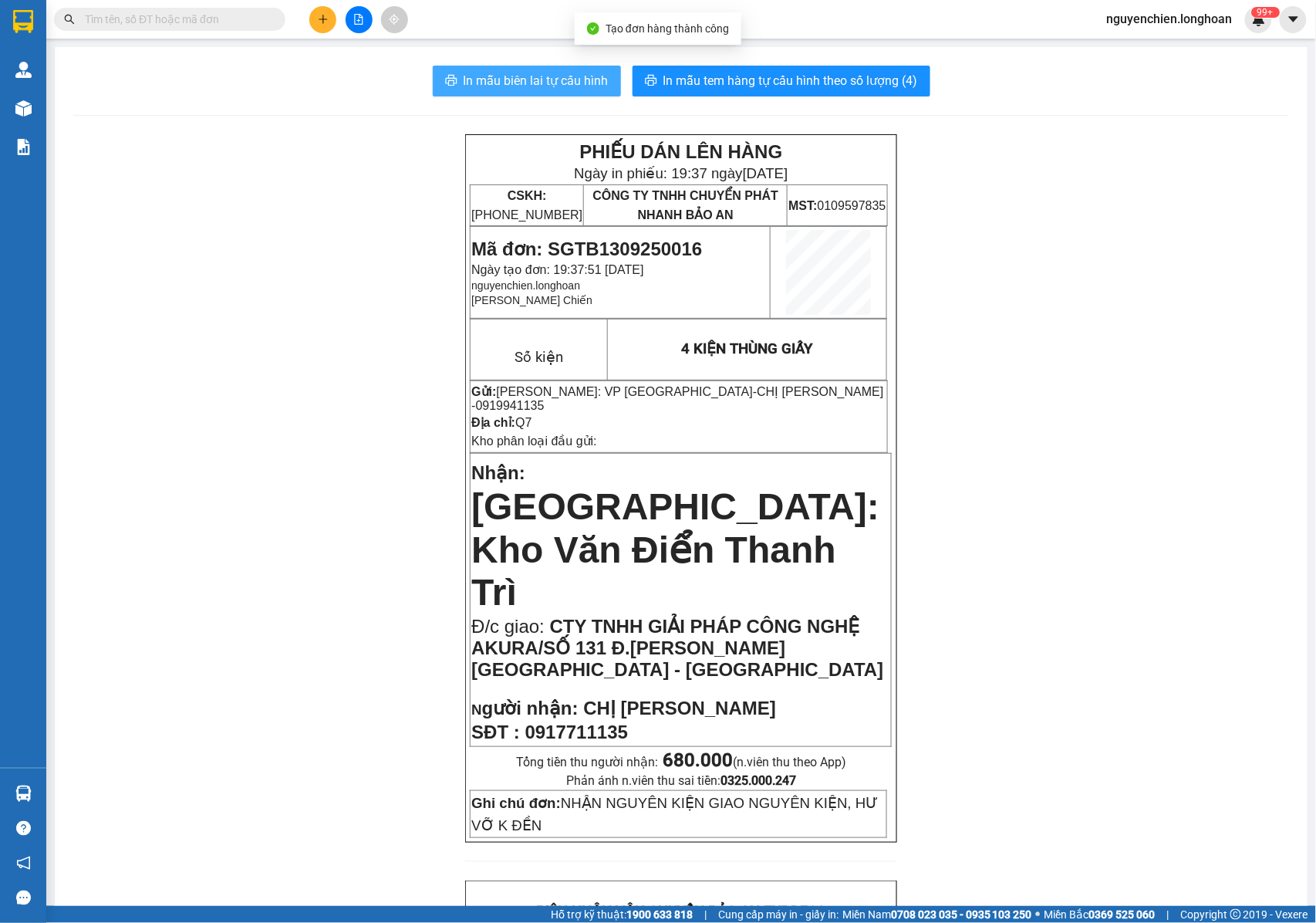
click at [550, 74] on span "In mẫu biên lai tự cấu hình" at bounding box center [535, 81] width 145 height 19
click at [751, 504] on p "Nhận: [GEOGRAPHIC_DATA]: Kho Văn Điển Thanh Trì" at bounding box center [681, 535] width 419 height 157
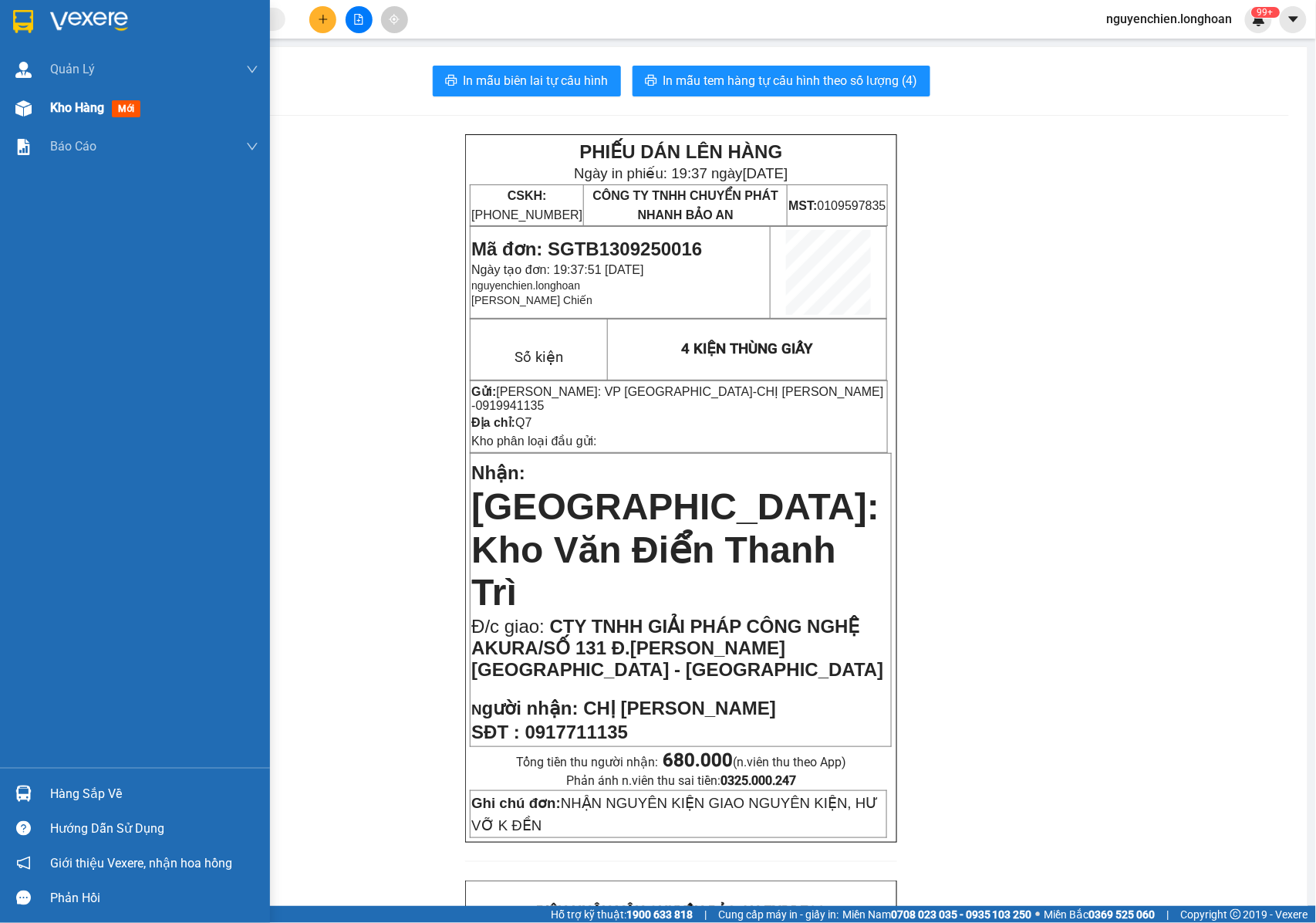
click at [28, 114] on img at bounding box center [23, 108] width 16 height 16
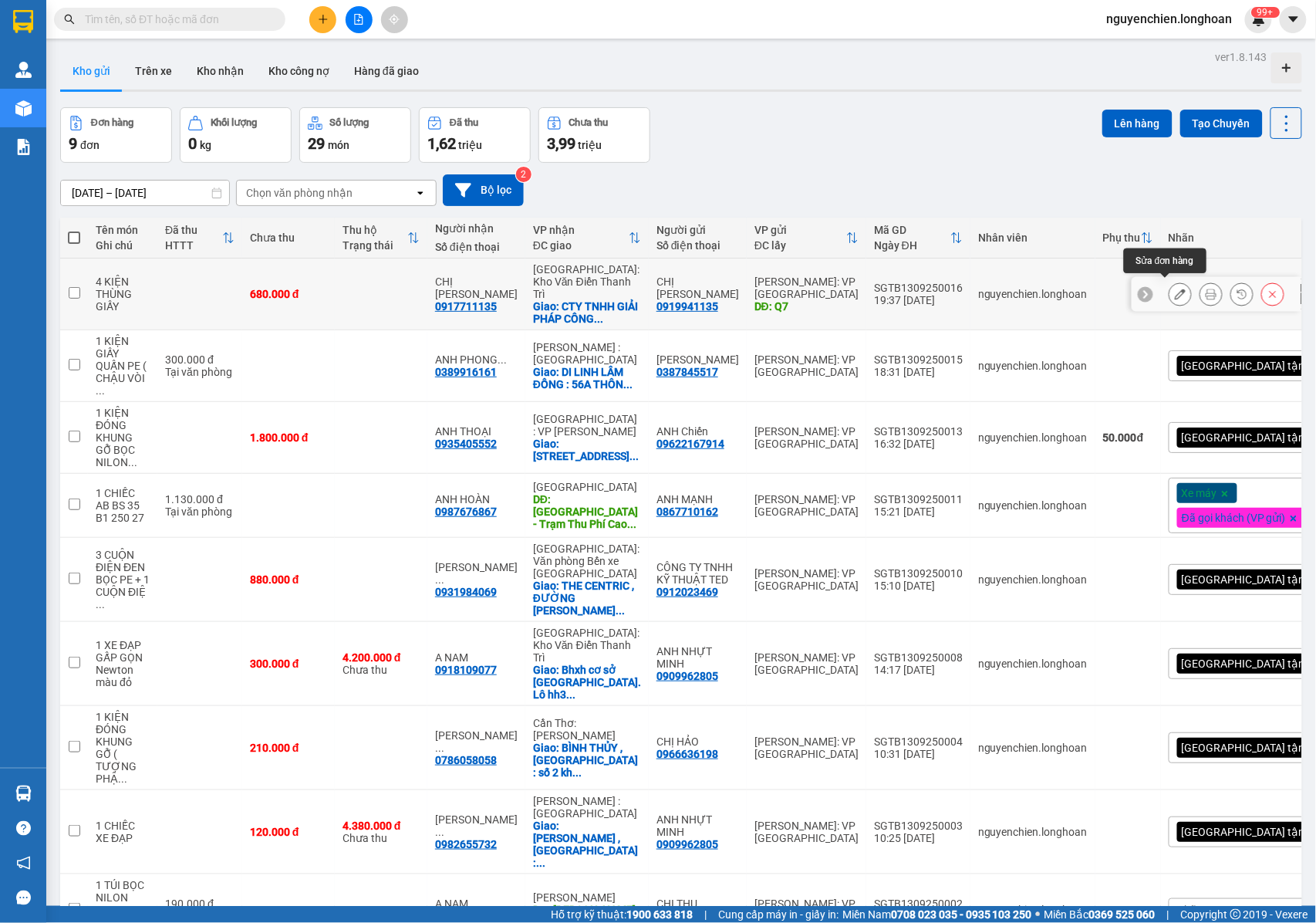
click at [1175, 289] on icon at bounding box center [1180, 294] width 10 height 10
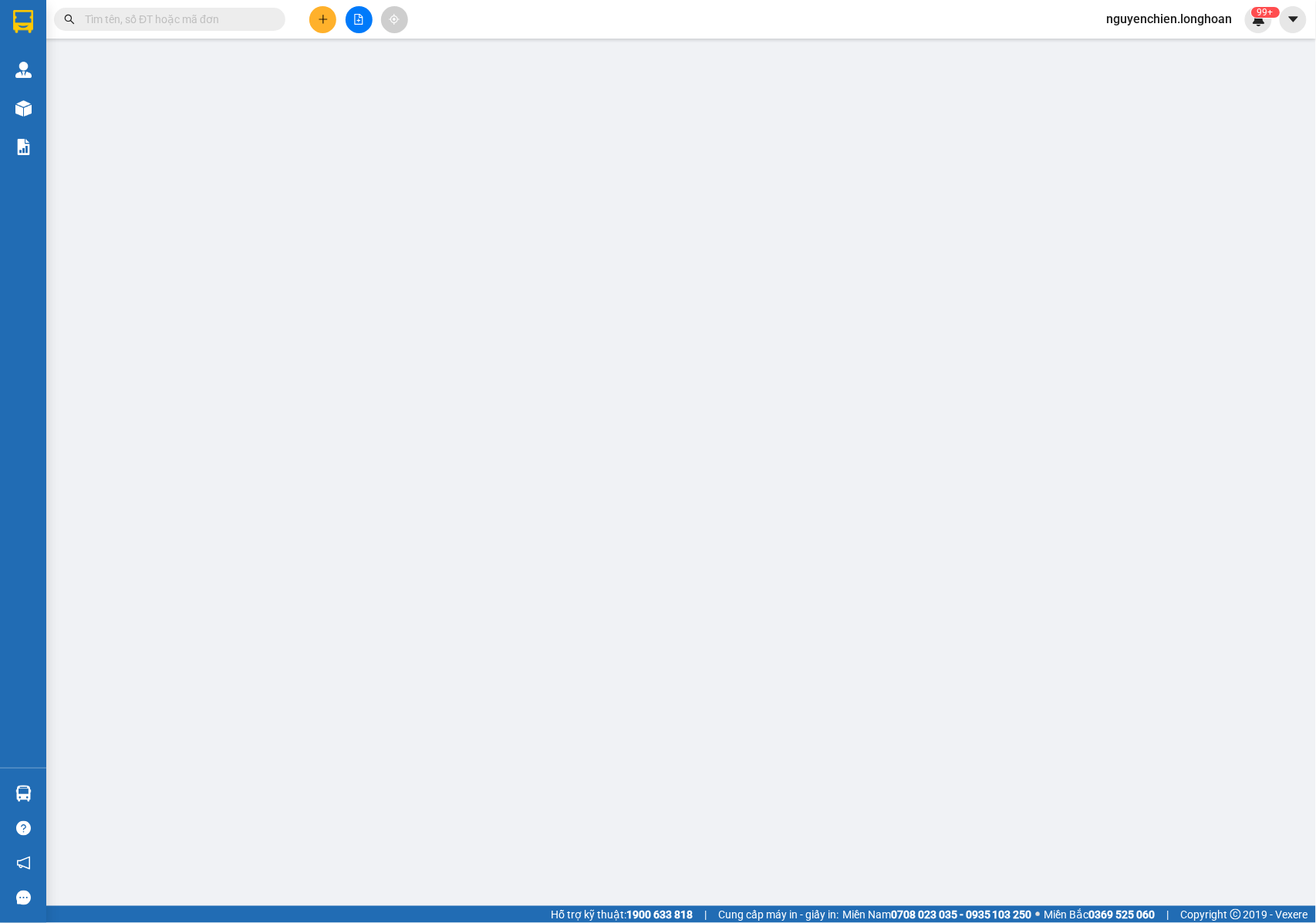
type input "0919941135"
type input "CHỊ [PERSON_NAME]"
type input "Q7"
type input "0917711135"
type input "CHỊ [PERSON_NAME]"
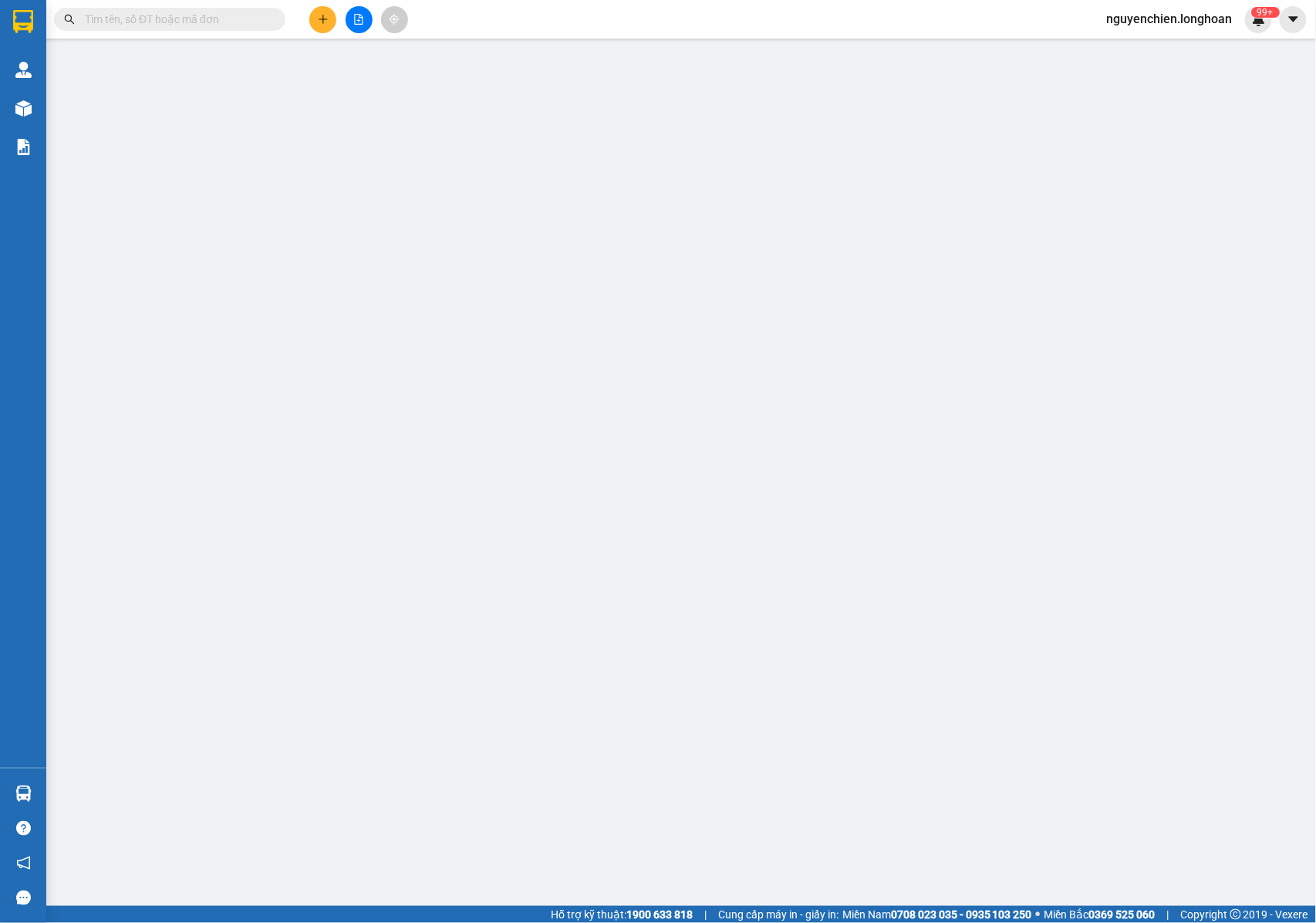
checkbox input "true"
type input "CTY TNHH GIẢI PHÁP CÔNG NGHỆ AKURA/SỐ 131 Đ.[PERSON_NAME][GEOGRAPHIC_DATA] - [G…"
type input "NHẬN NGUYÊN KIỆN GIAO NGUYÊN KIỆN, HƯ VỠ K ĐỀN"
type input "680.000"
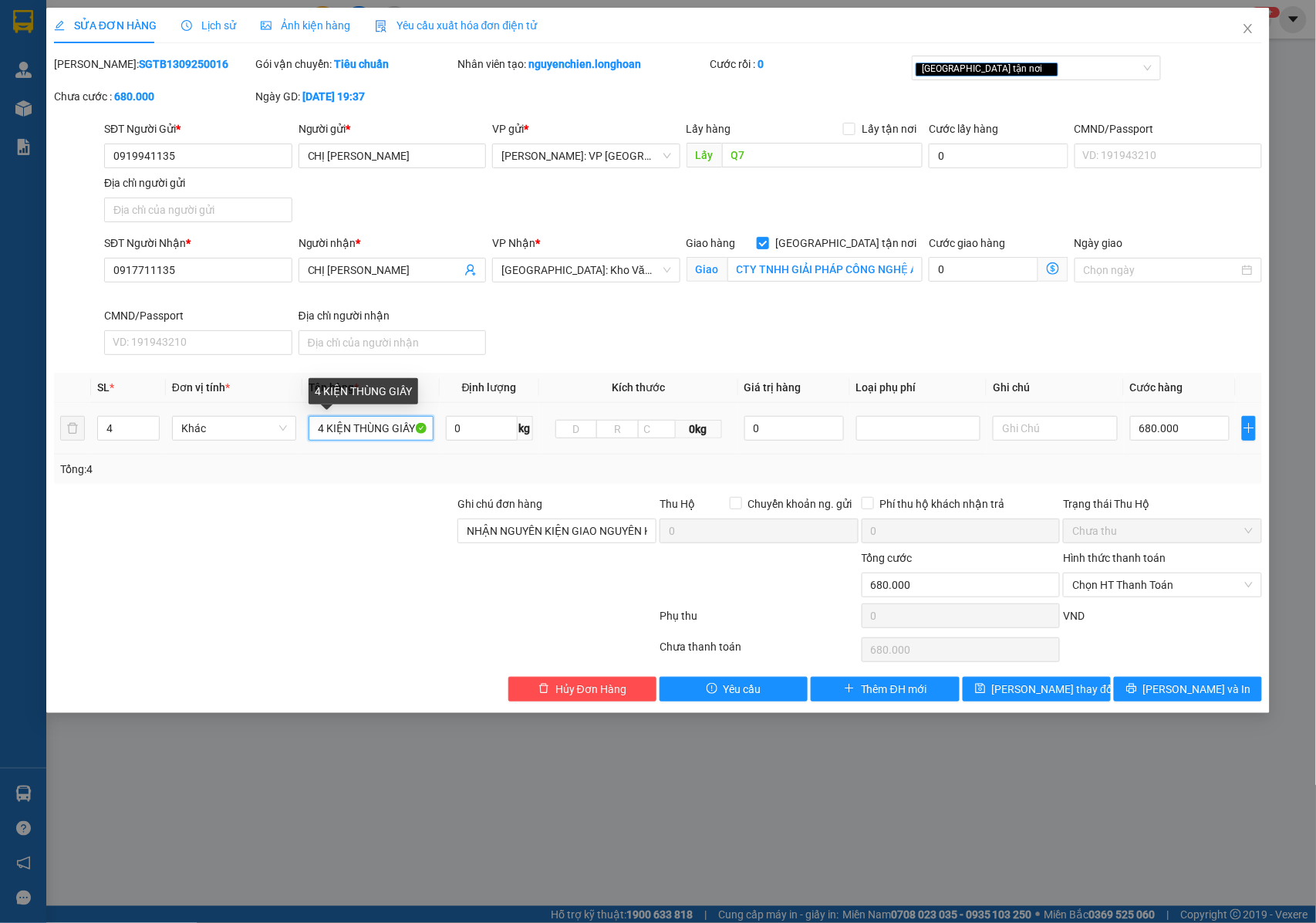
click at [370, 431] on input "4 KIỆN THÙNG GIẤY" at bounding box center [370, 428] width 124 height 24
click at [745, 261] on input "CTY TNHH GIẢI PHÁP CÔNG NGHỆ AKURA/SỐ 131 Đ.[PERSON_NAME][GEOGRAPHIC_DATA] - [G…" at bounding box center [825, 270] width 195 height 24
click at [770, 263] on input "CTY TNHH GIẢI PHÁP CÔNG NGHỆ AKURA/SỐ 131 Đ.[PERSON_NAME][GEOGRAPHIC_DATA] - [G…" at bounding box center [825, 270] width 195 height 24
click at [1185, 692] on span "[PERSON_NAME] và In" at bounding box center [1197, 689] width 108 height 17
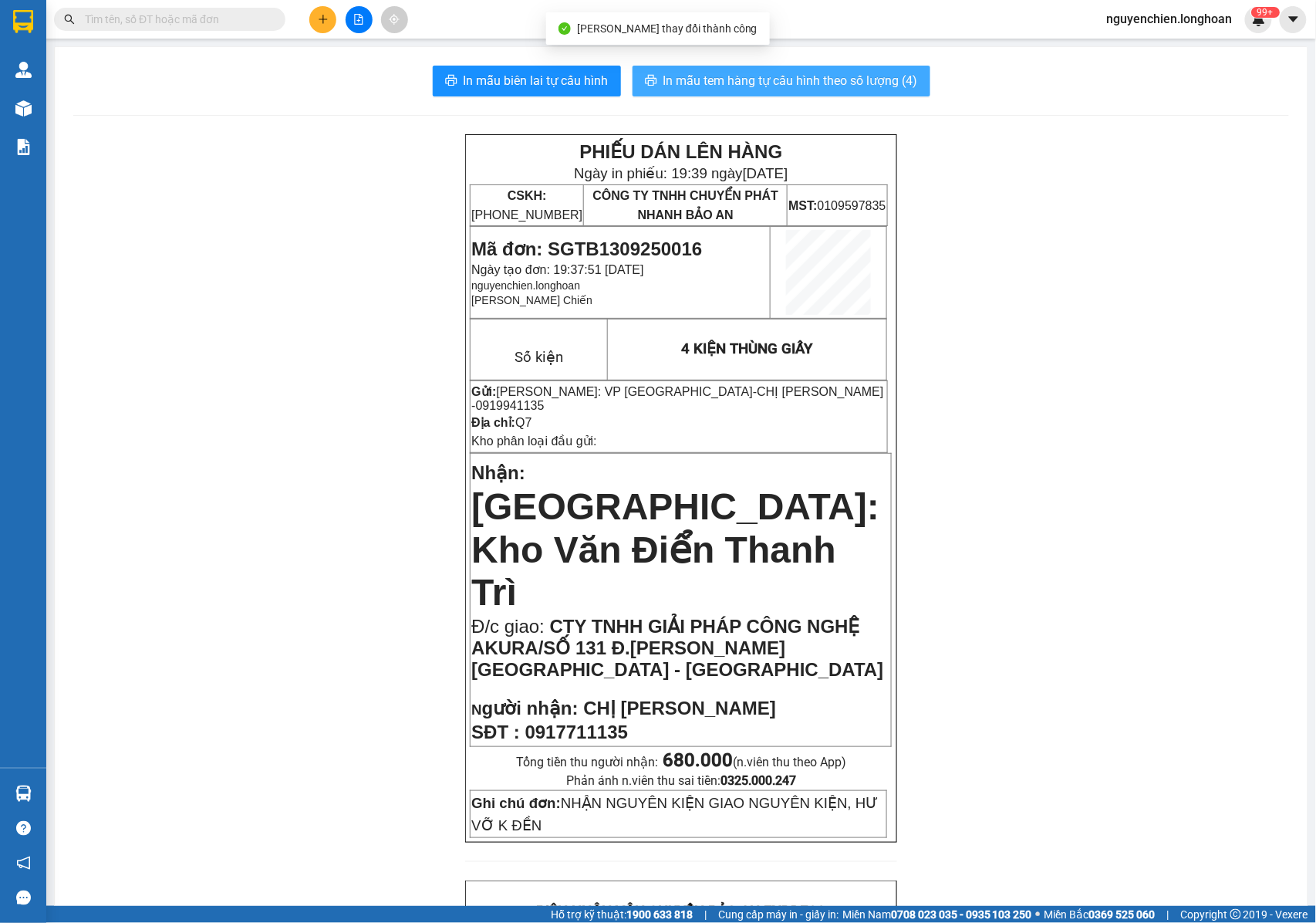
click at [716, 75] on span "In mẫu tem hàng tự cấu hình theo số lượng (4)" at bounding box center [791, 81] width 255 height 19
drag, startPoint x: 794, startPoint y: 393, endPoint x: 865, endPoint y: 396, distance: 71.1
click at [865, 396] on p "Gửi: [PERSON_NAME]: VP Quận [GEOGRAPHIC_DATA] - CHỊ DIỆP AKURA - 0919941135" at bounding box center [678, 398] width 415 height 29
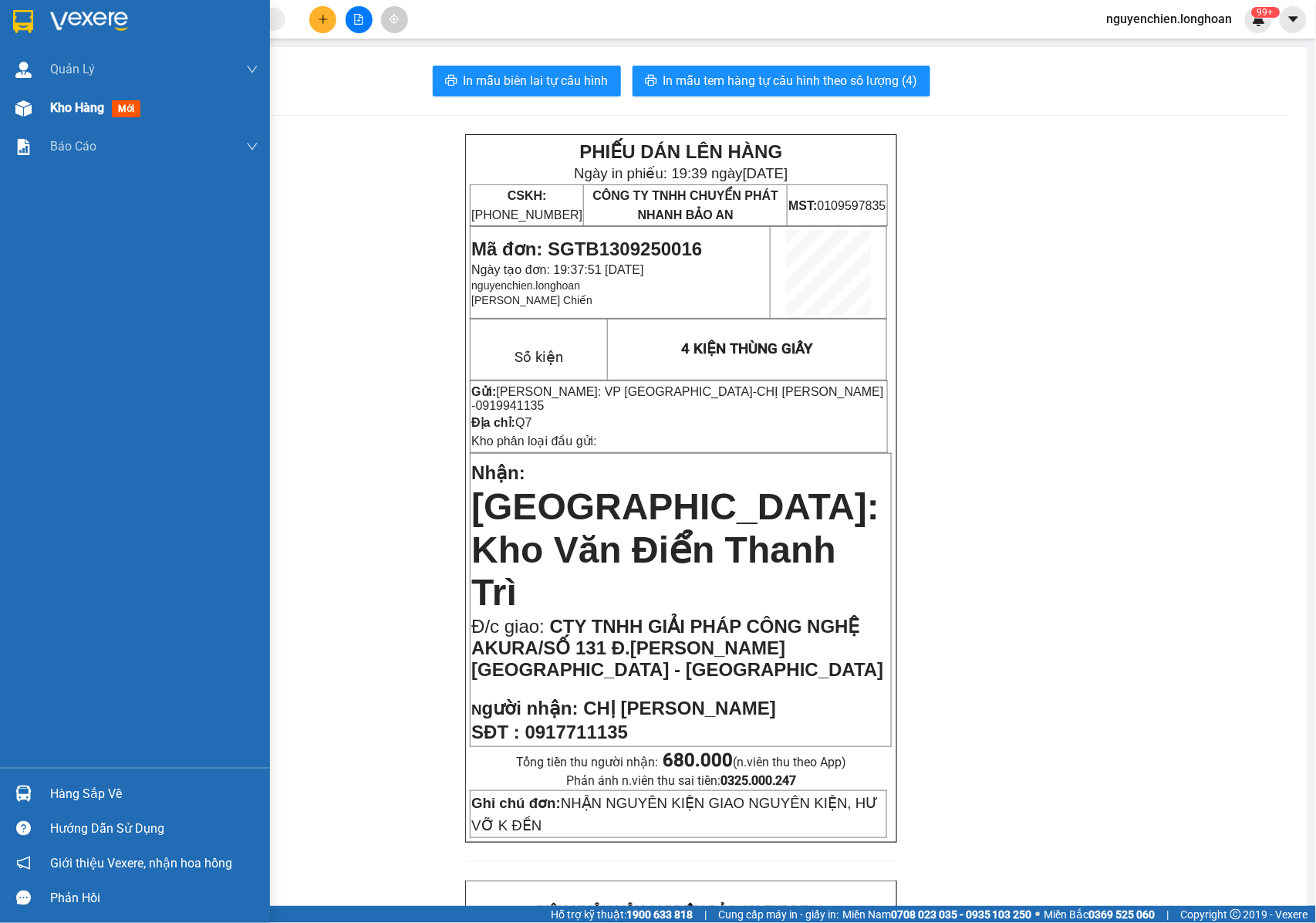
click at [8, 117] on div "Kho hàng mới" at bounding box center [135, 107] width 270 height 39
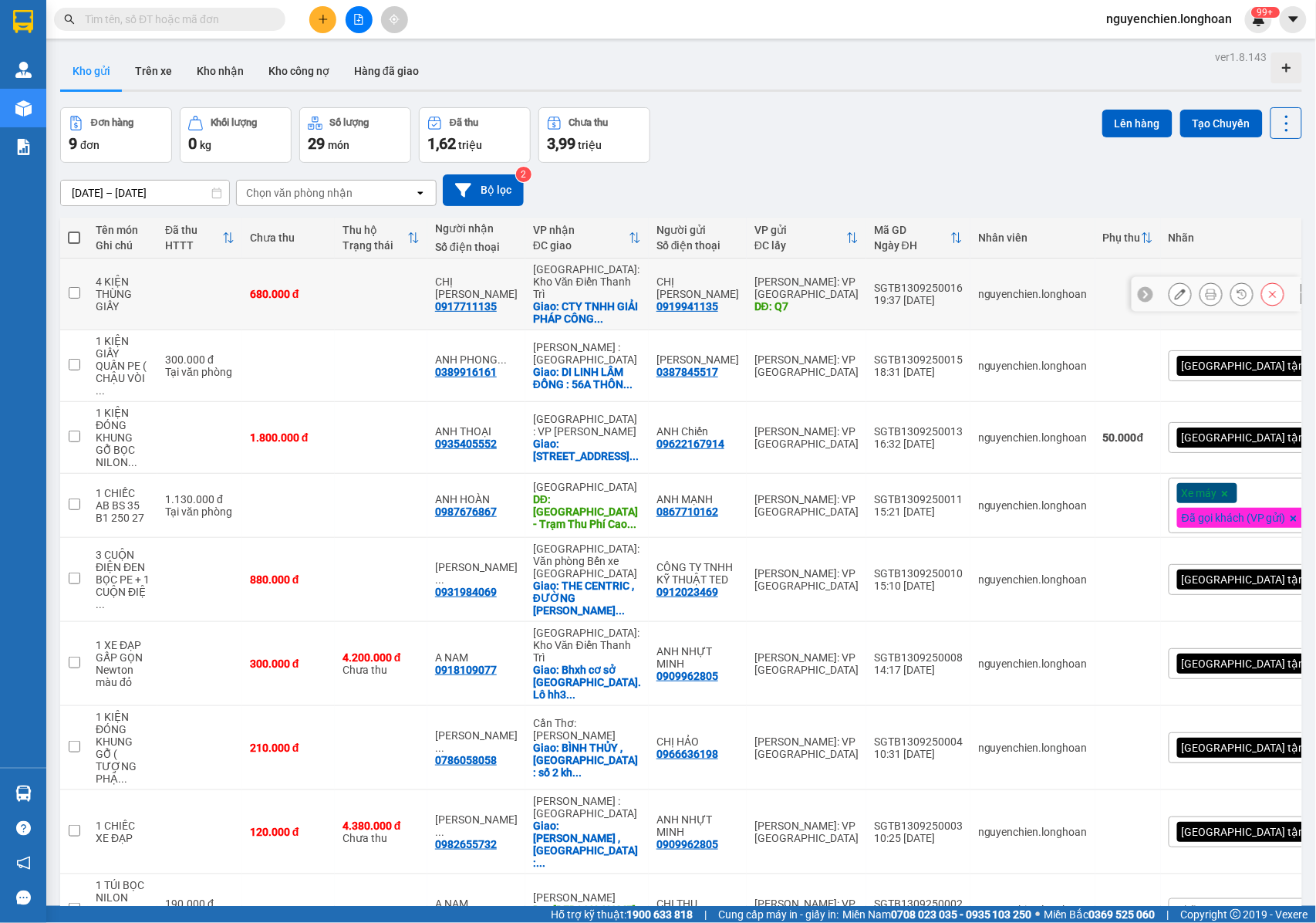
click at [1170, 298] on button at bounding box center [1180, 294] width 22 height 27
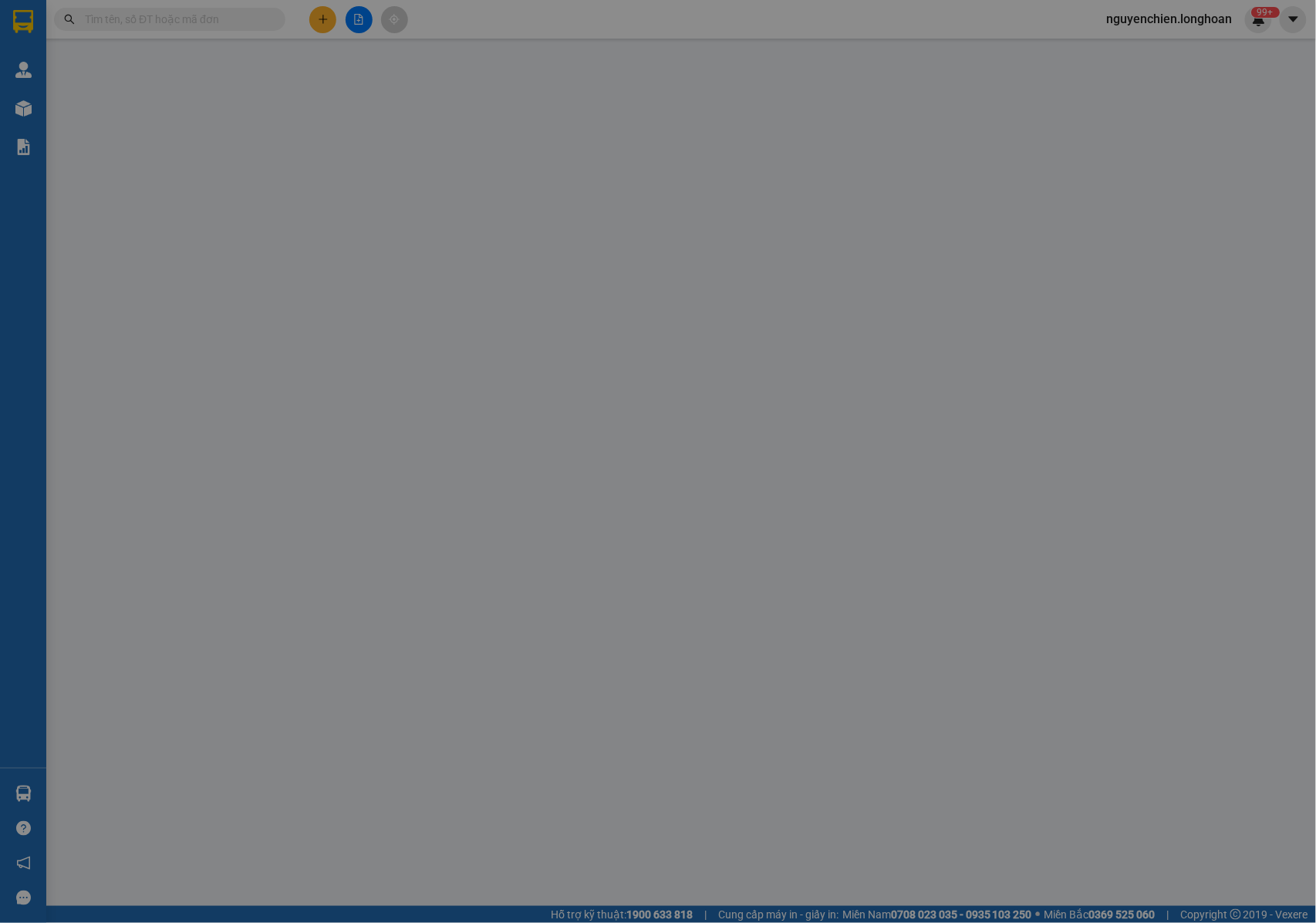
type input "0919941135"
type input "CHỊ [PERSON_NAME]"
type input "Q7"
type input "0917711135"
type input "CHỊ [PERSON_NAME]"
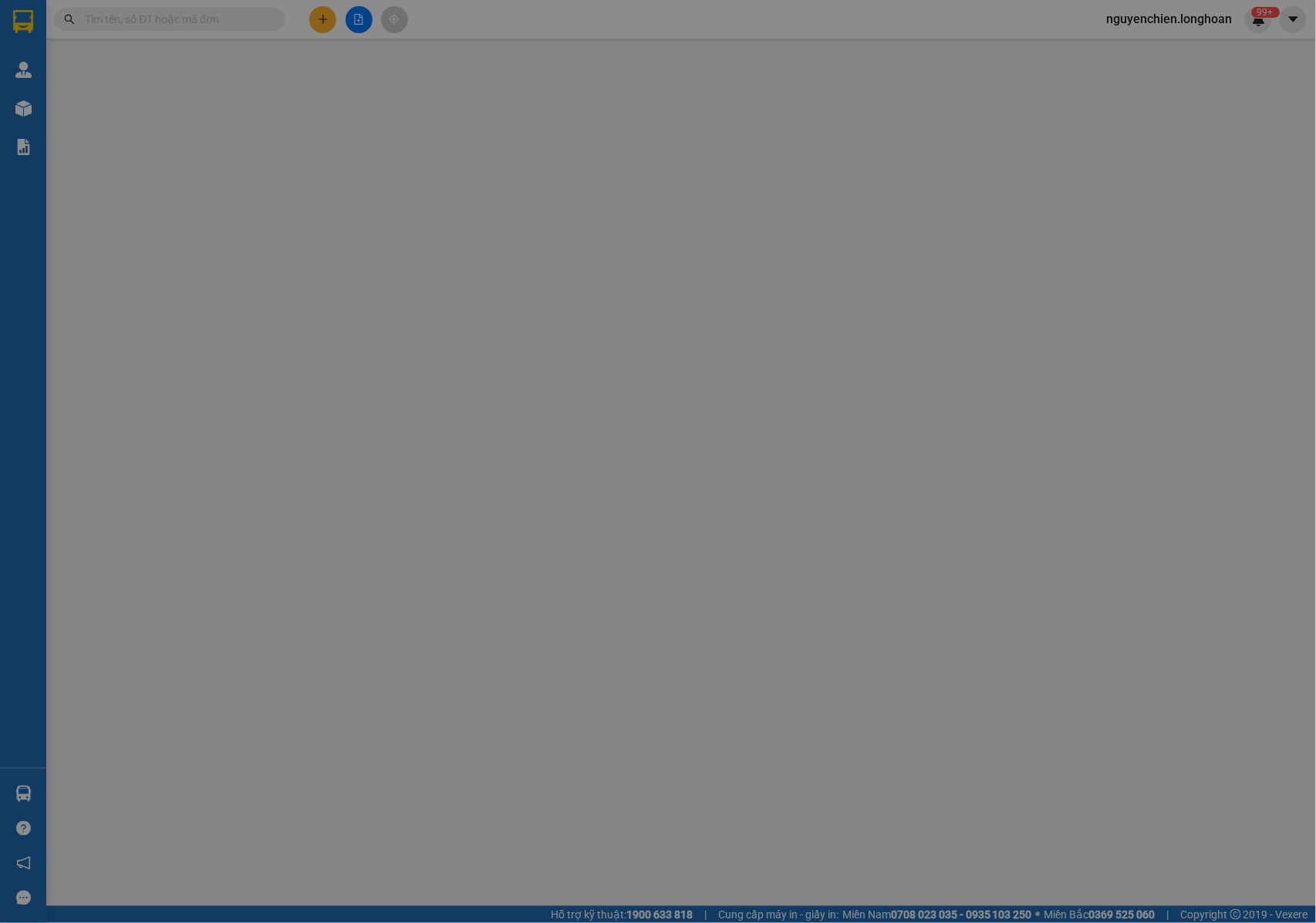
checkbox input "true"
type input "CTY TNHH GIẢI PHÁP CÔNG NGHỆ AKURA/SỐ 131 Đ.[PERSON_NAME][GEOGRAPHIC_DATA] - [G…"
type input "NHẬN NGUYÊN KIỆN GIAO NGUYÊN KIỆN, HƯ VỠ K ĐỀN"
type input "680.000"
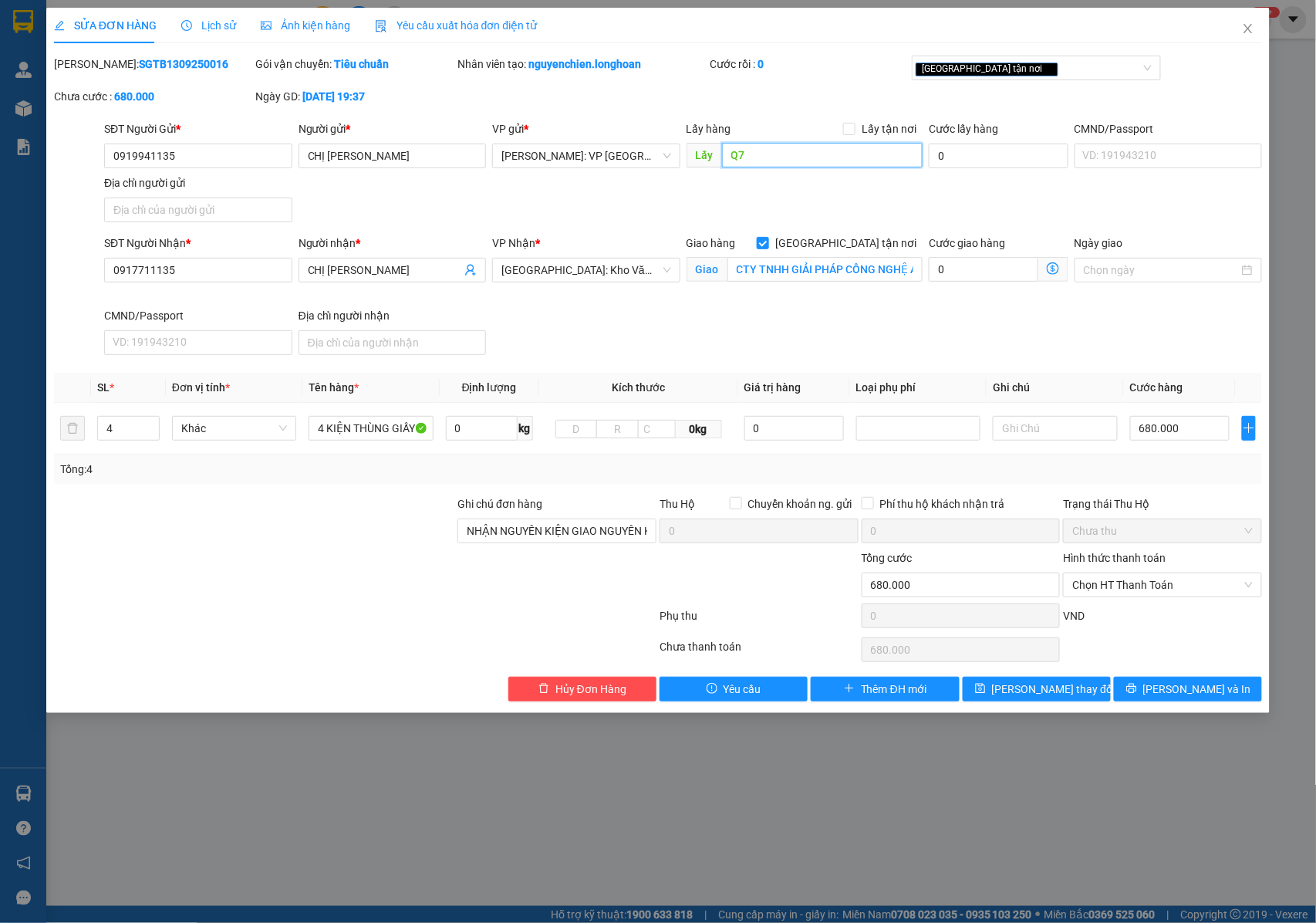
click at [775, 156] on input "Q7" at bounding box center [823, 155] width 201 height 24
click at [1044, 698] on span "[PERSON_NAME] thay đổi" at bounding box center [1053, 689] width 123 height 17
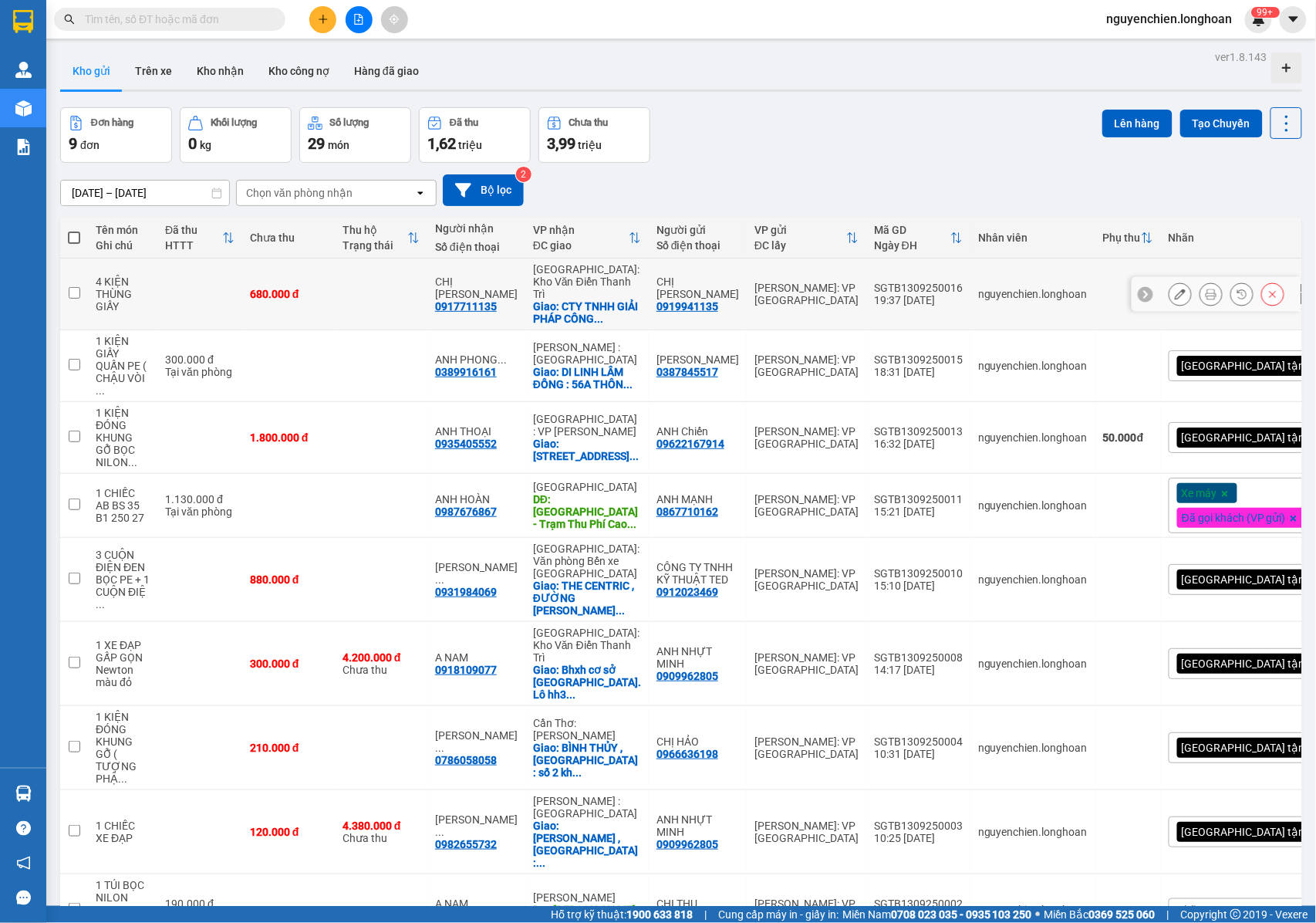
click at [1169, 297] on div at bounding box center [1180, 294] width 23 height 23
click at [1175, 293] on icon at bounding box center [1180, 294] width 10 height 10
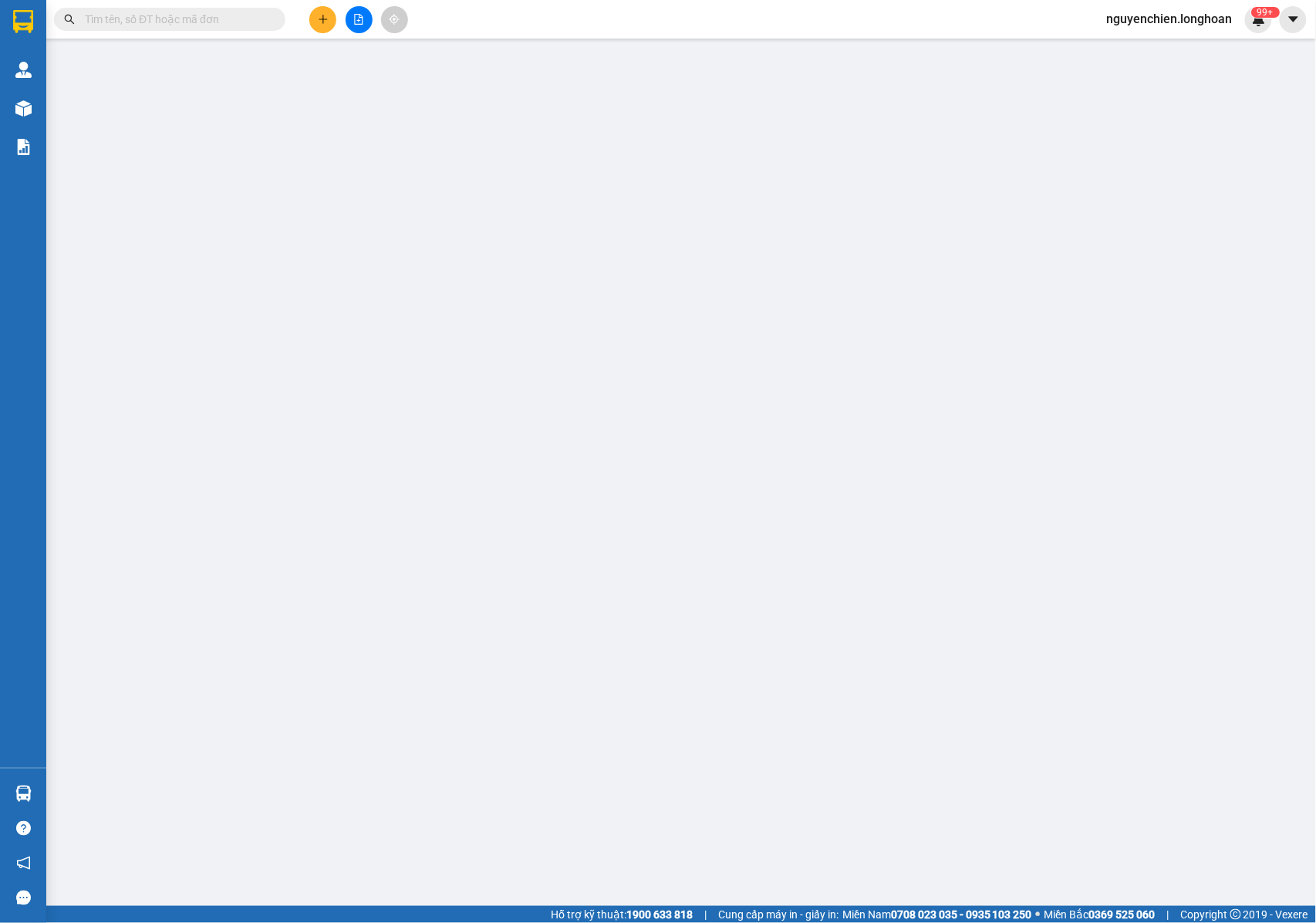
type input "0919941135"
type input "CHỊ [PERSON_NAME]"
type input "0917711135"
type input "CHỊ [PERSON_NAME]"
checkbox input "true"
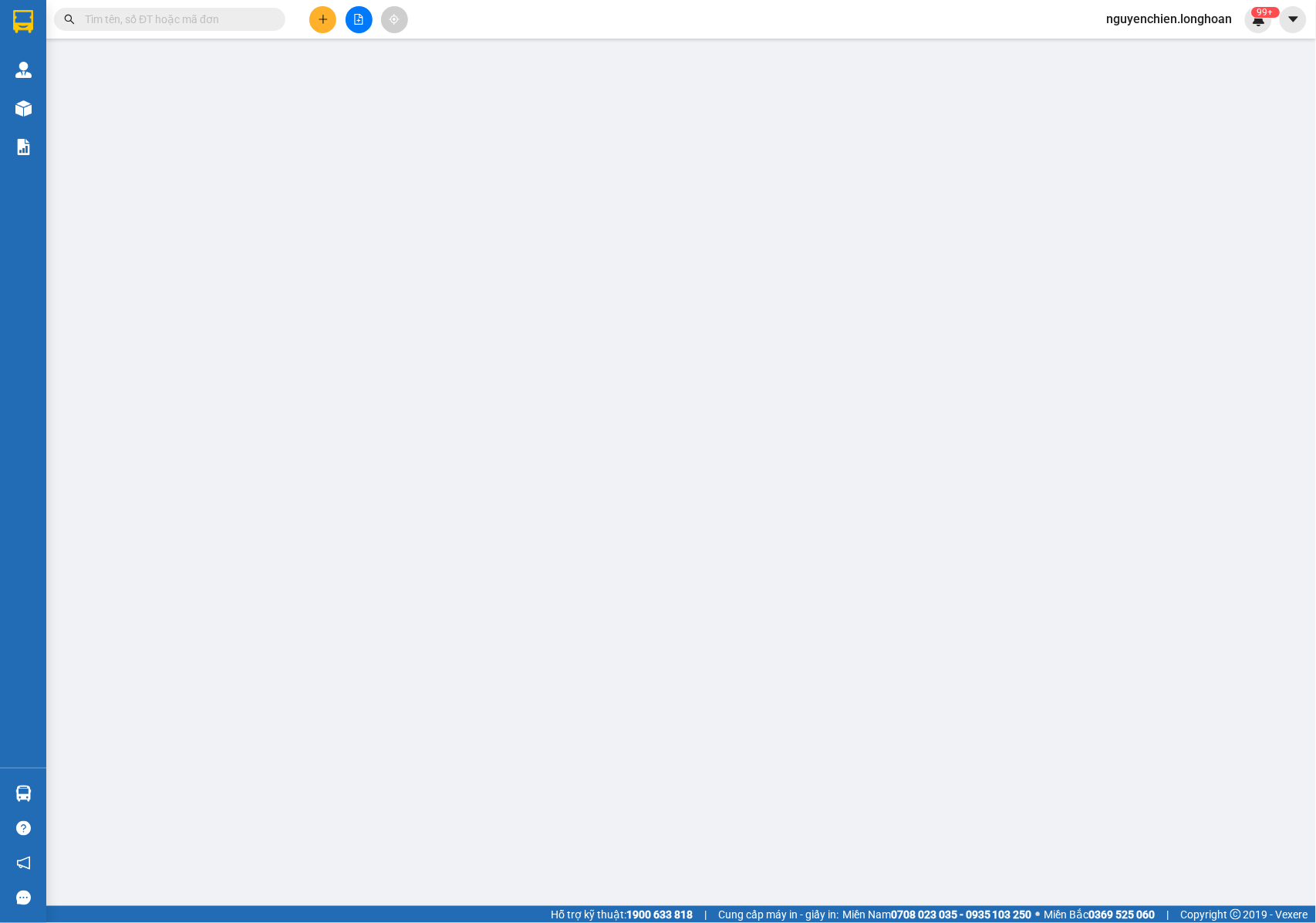
type input "CTY TNHH GIẢI PHÁP CÔNG NGHỆ AKURA/SỐ 131 Đ.[PERSON_NAME][GEOGRAPHIC_DATA] - [G…"
type input "NHẬN NGUYÊN KIỆN GIAO NGUYÊN KIỆN, HƯ VỠ K ĐỀN"
type input "680.000"
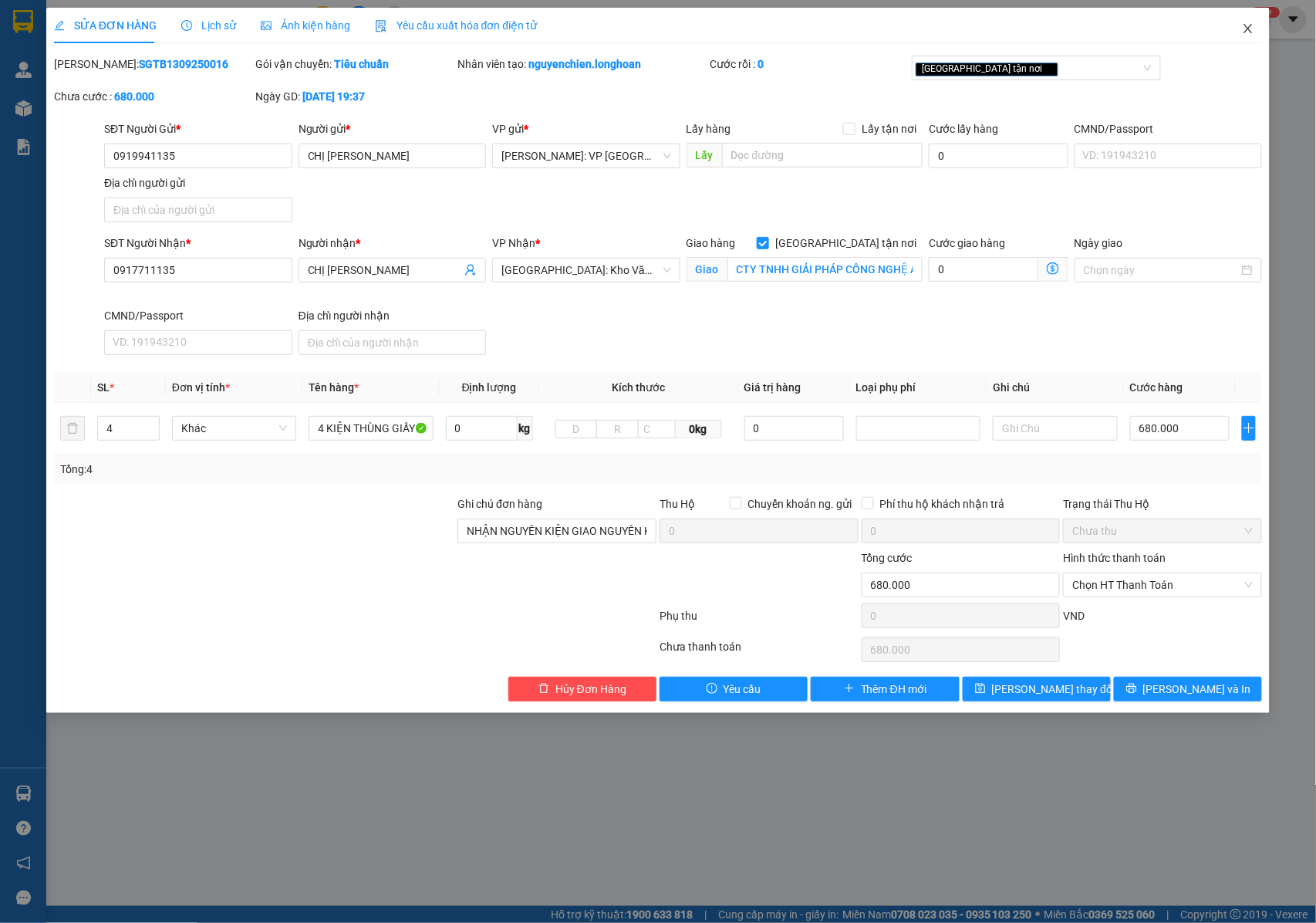
click at [1253, 28] on icon "close" at bounding box center [1248, 29] width 12 height 12
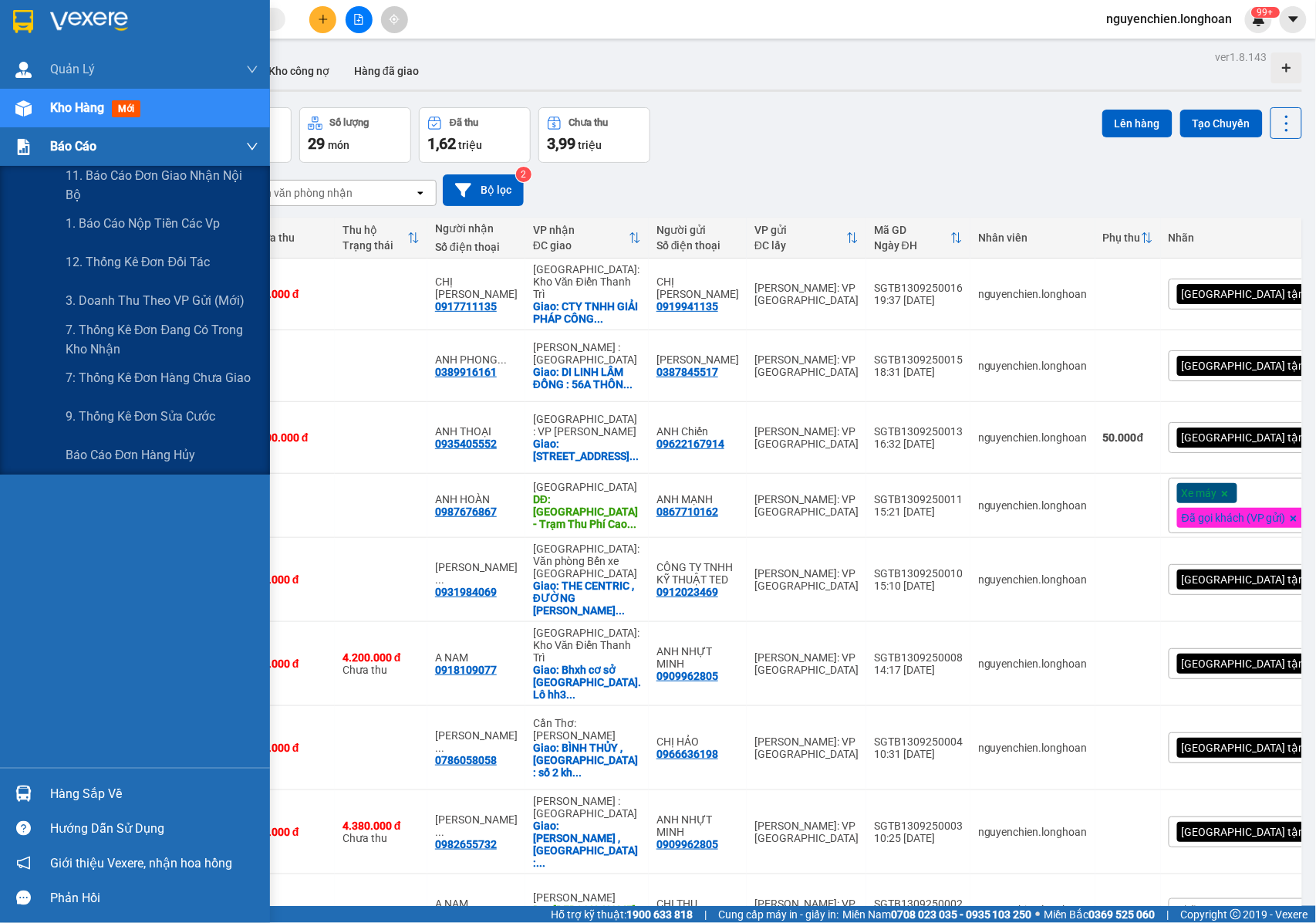
click at [26, 148] on img at bounding box center [23, 146] width 16 height 16
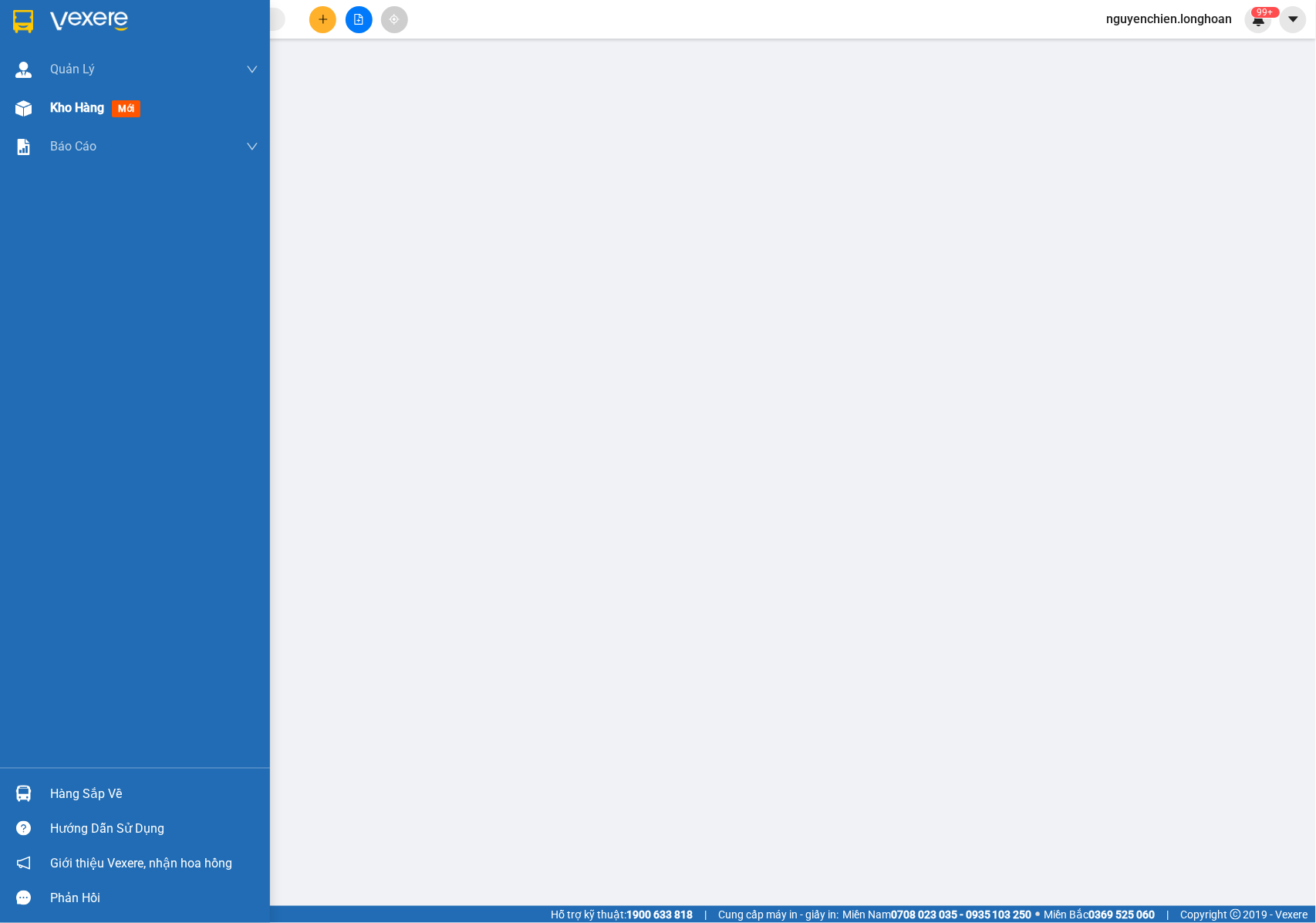
click at [24, 105] on img at bounding box center [23, 108] width 16 height 16
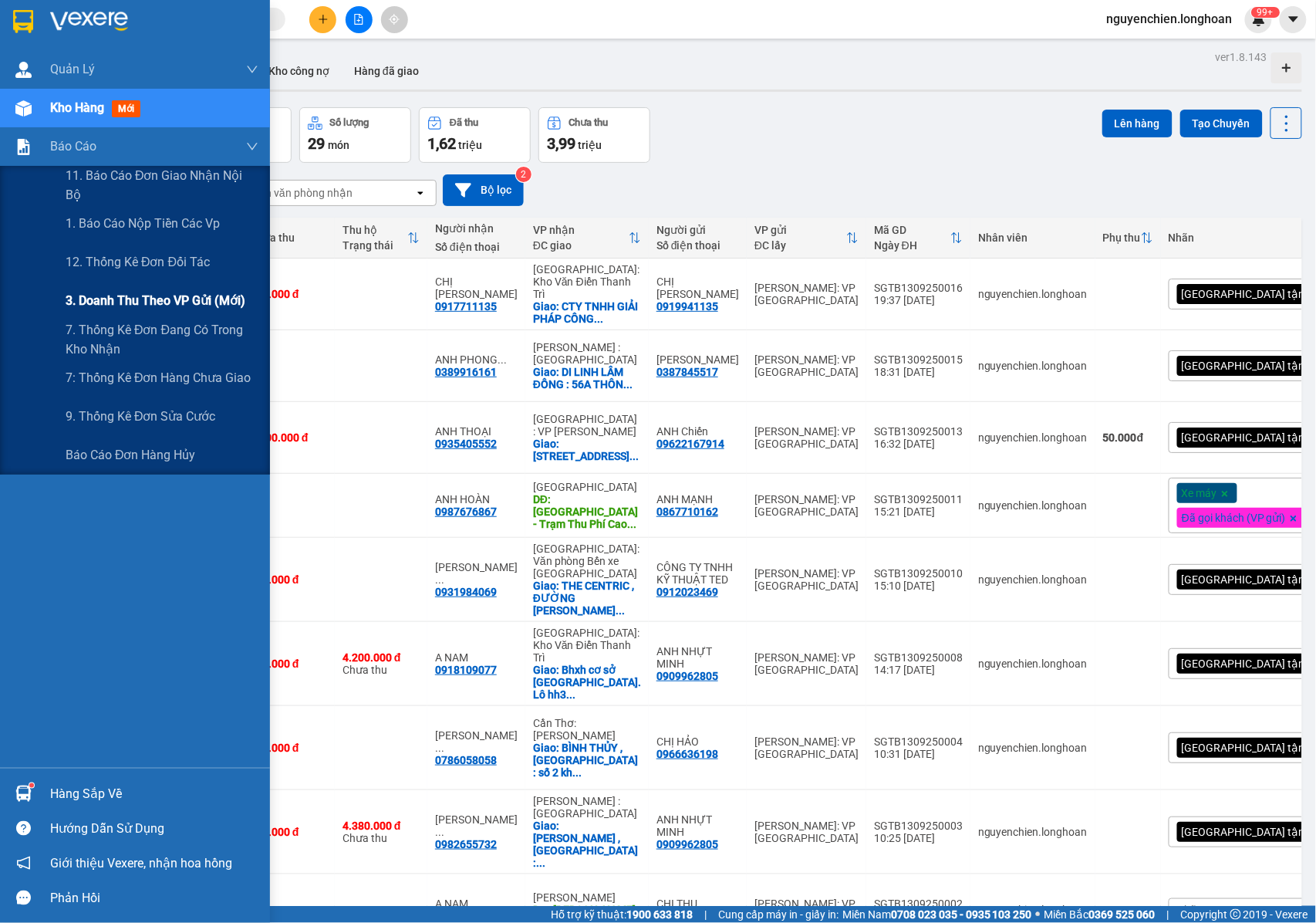
drag, startPoint x: 114, startPoint y: 289, endPoint x: 265, endPoint y: 291, distance: 151.0
click at [115, 289] on div "3. Doanh Thu theo VP Gửi (mới)" at bounding box center [162, 301] width 193 height 39
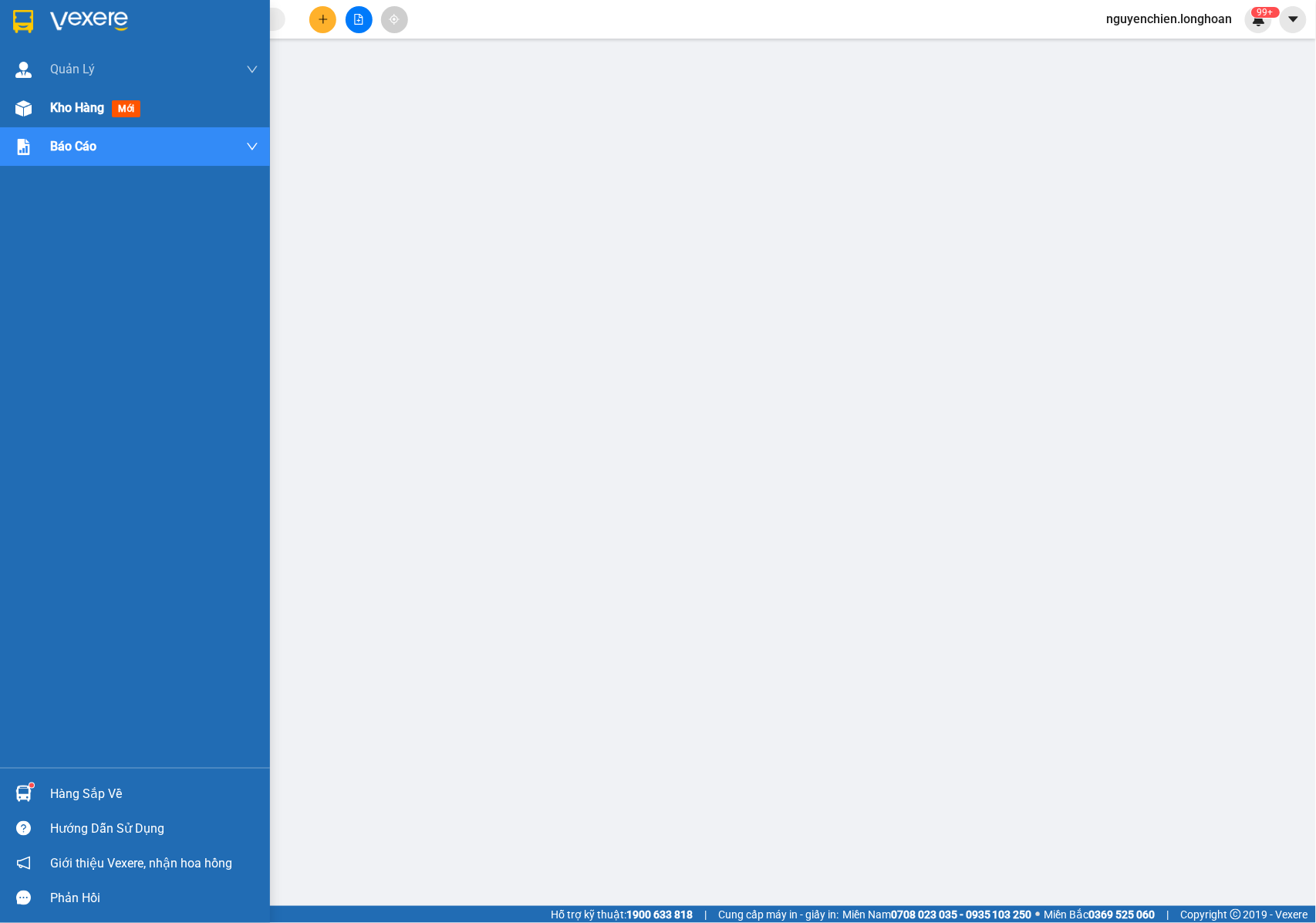
click at [35, 107] on div at bounding box center [23, 108] width 27 height 27
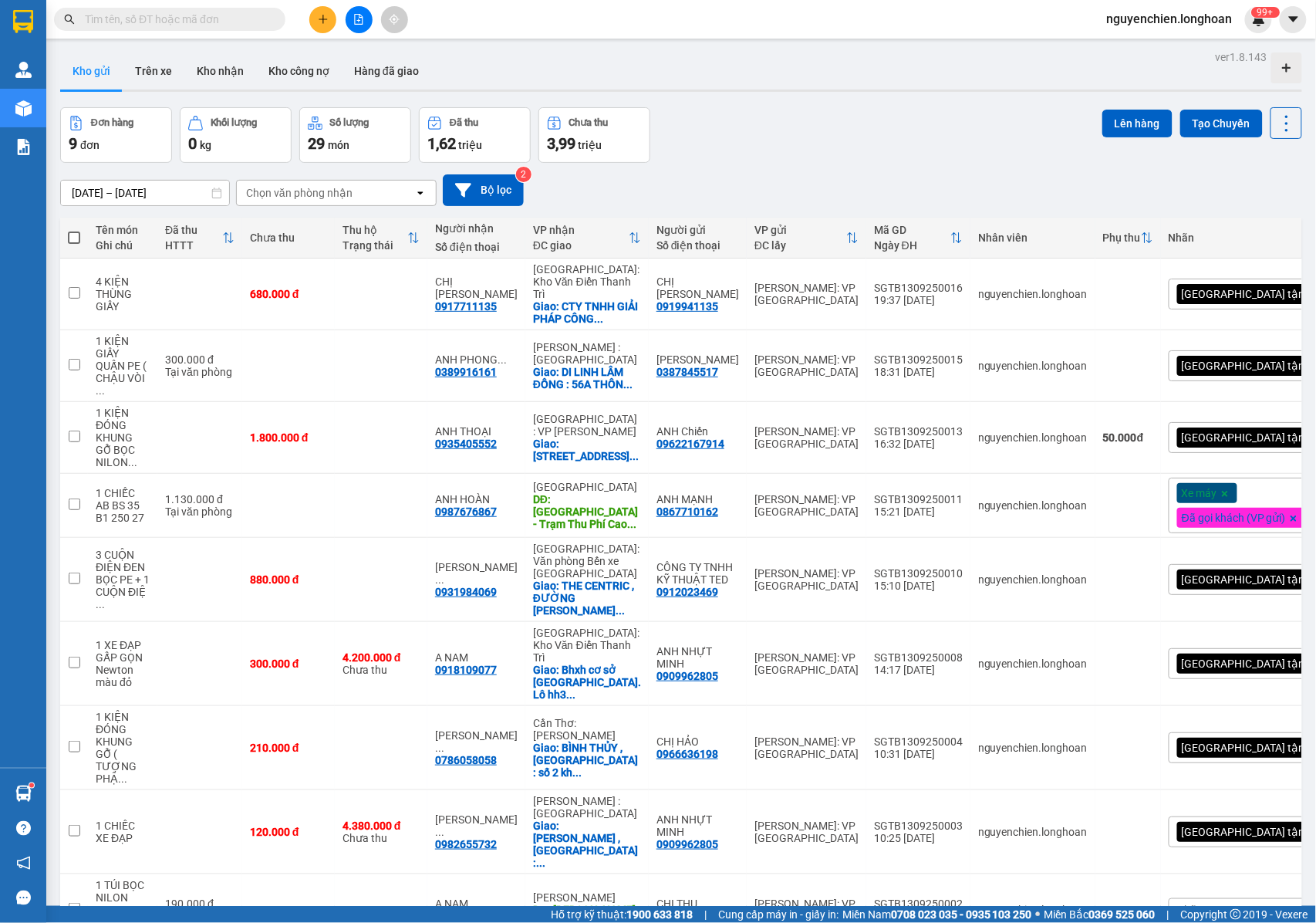
click at [790, 163] on div "[DATE] – [DATE] Press the down arrow key to interact with the calendar and sele…" at bounding box center [681, 190] width 1242 height 55
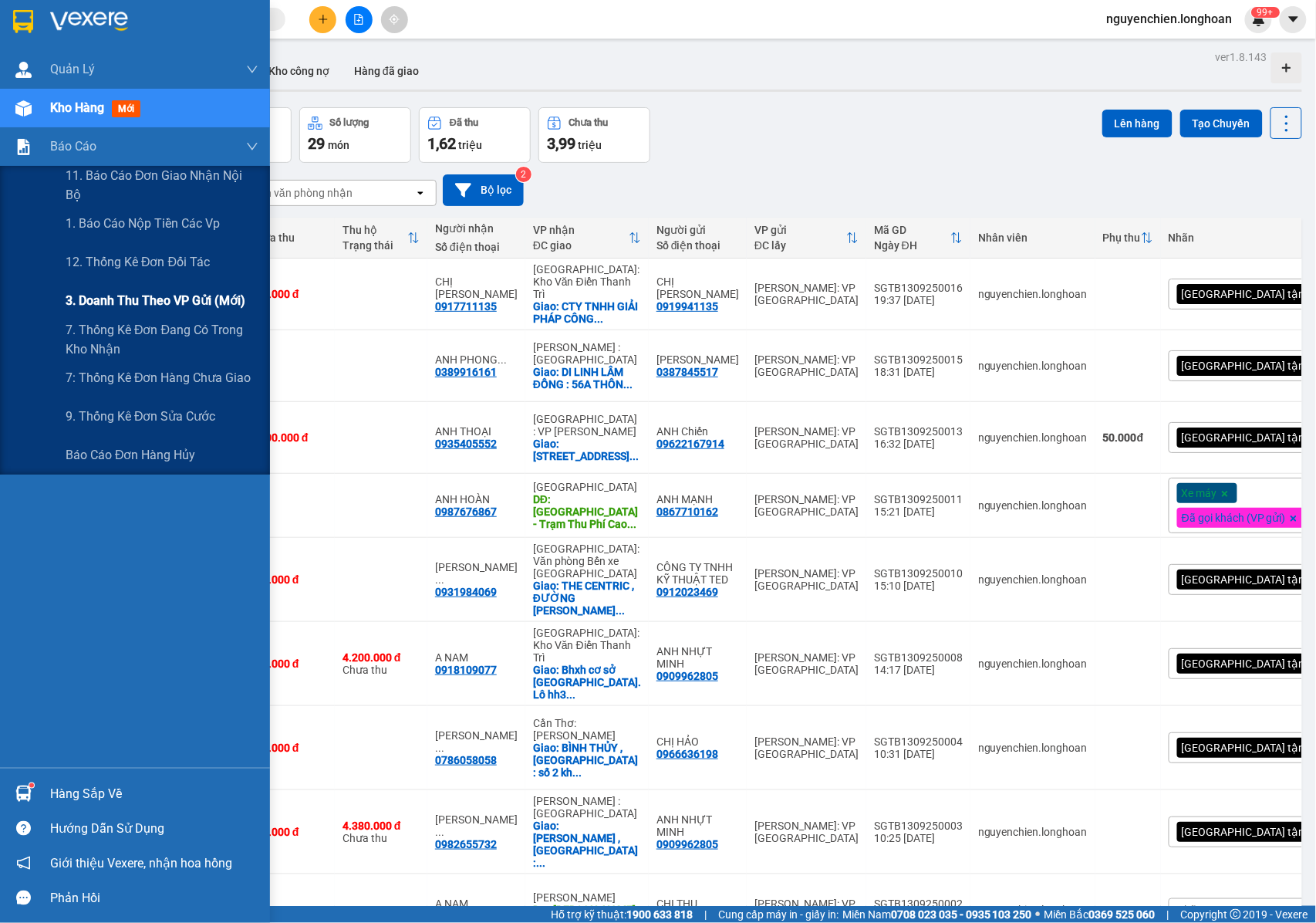
click at [126, 297] on span "3. Doanh Thu theo VP Gửi (mới)" at bounding box center [155, 301] width 179 height 19
